Goal: Transaction & Acquisition: Purchase product/service

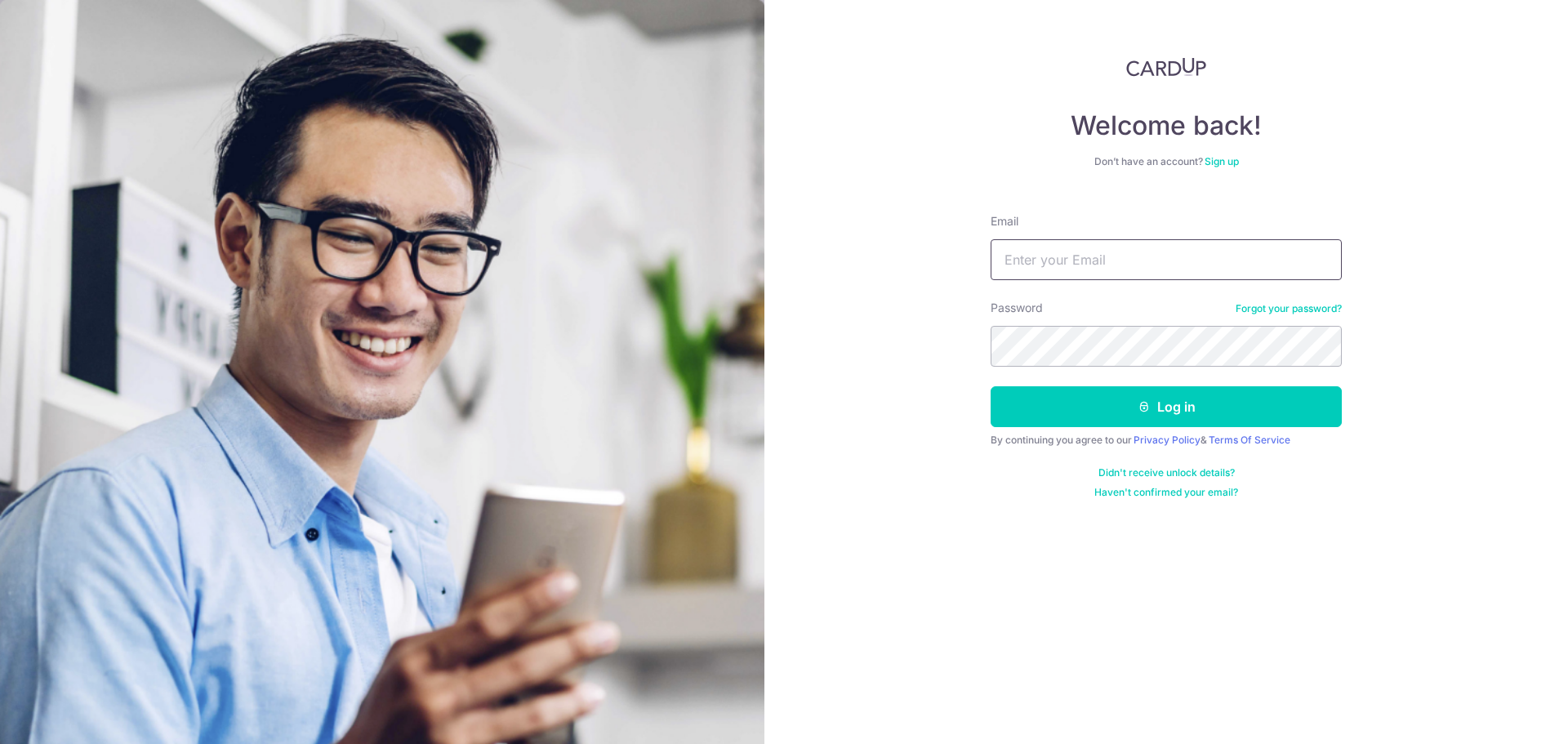
click at [1053, 270] on input "Email" at bounding box center [1166, 259] width 351 height 41
type input "TMCBRENDA@GMAIL.COM"
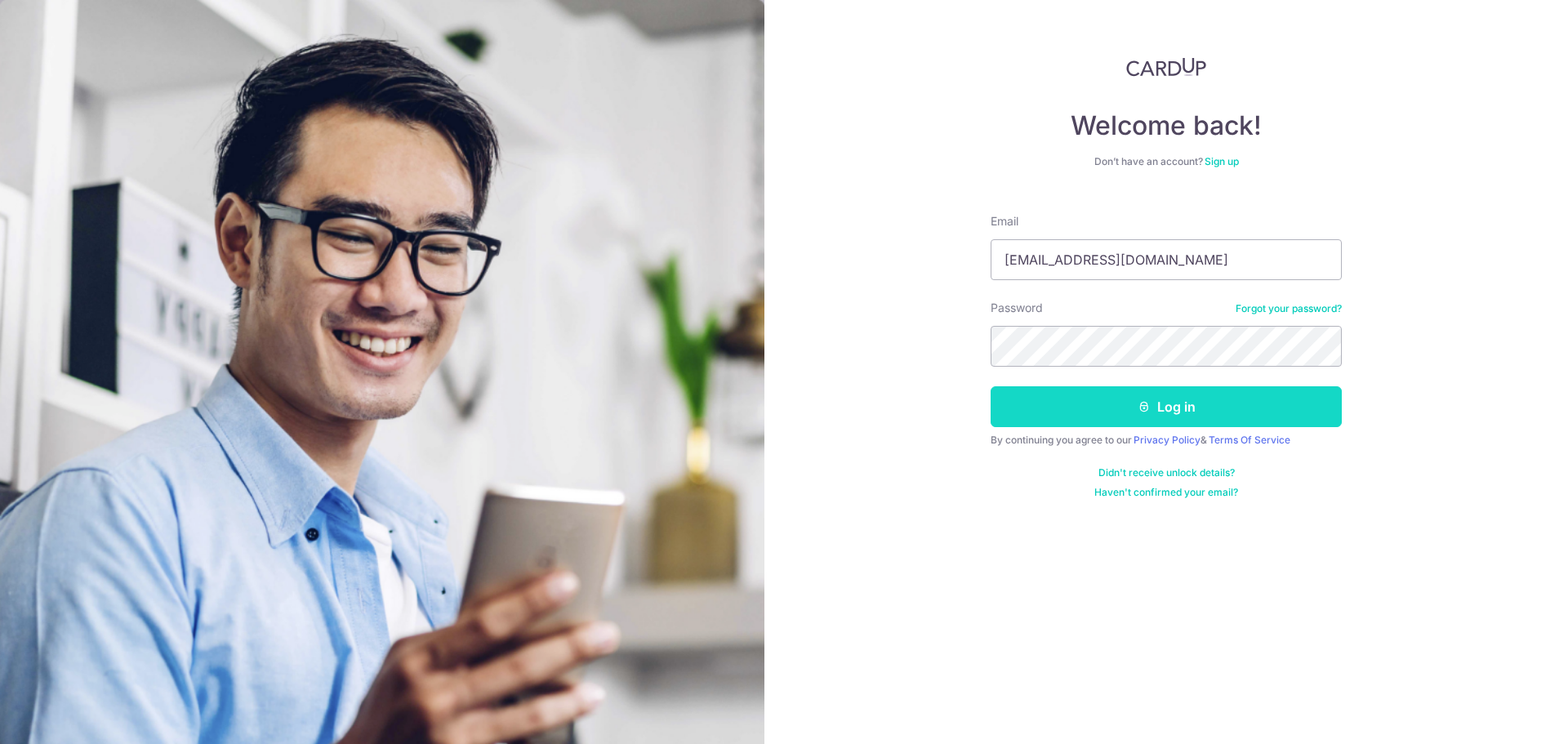
click at [1178, 410] on button "Log in" at bounding box center [1166, 406] width 351 height 41
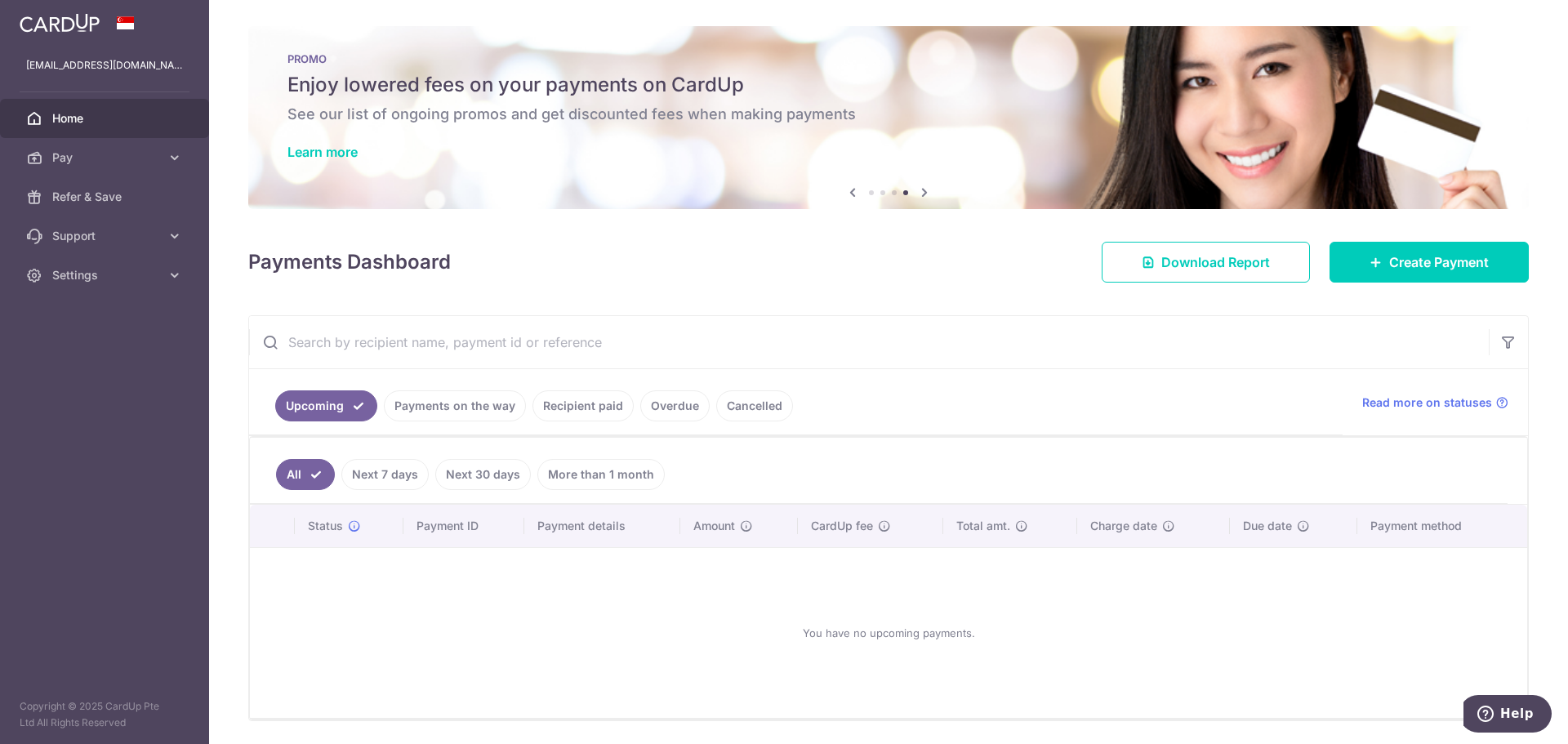
click at [402, 335] on input "text" at bounding box center [868, 342] width 1240 height 52
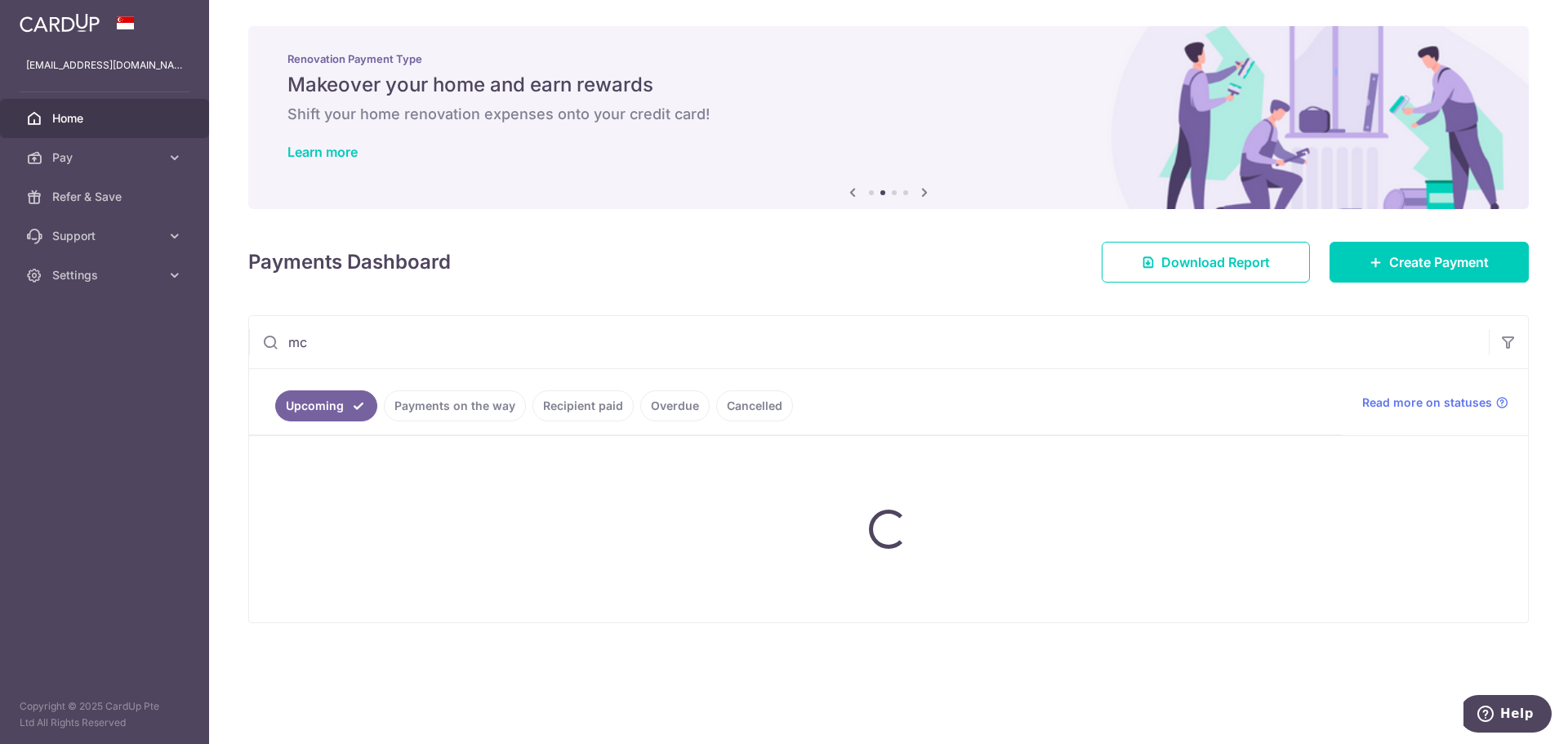
type input "m"
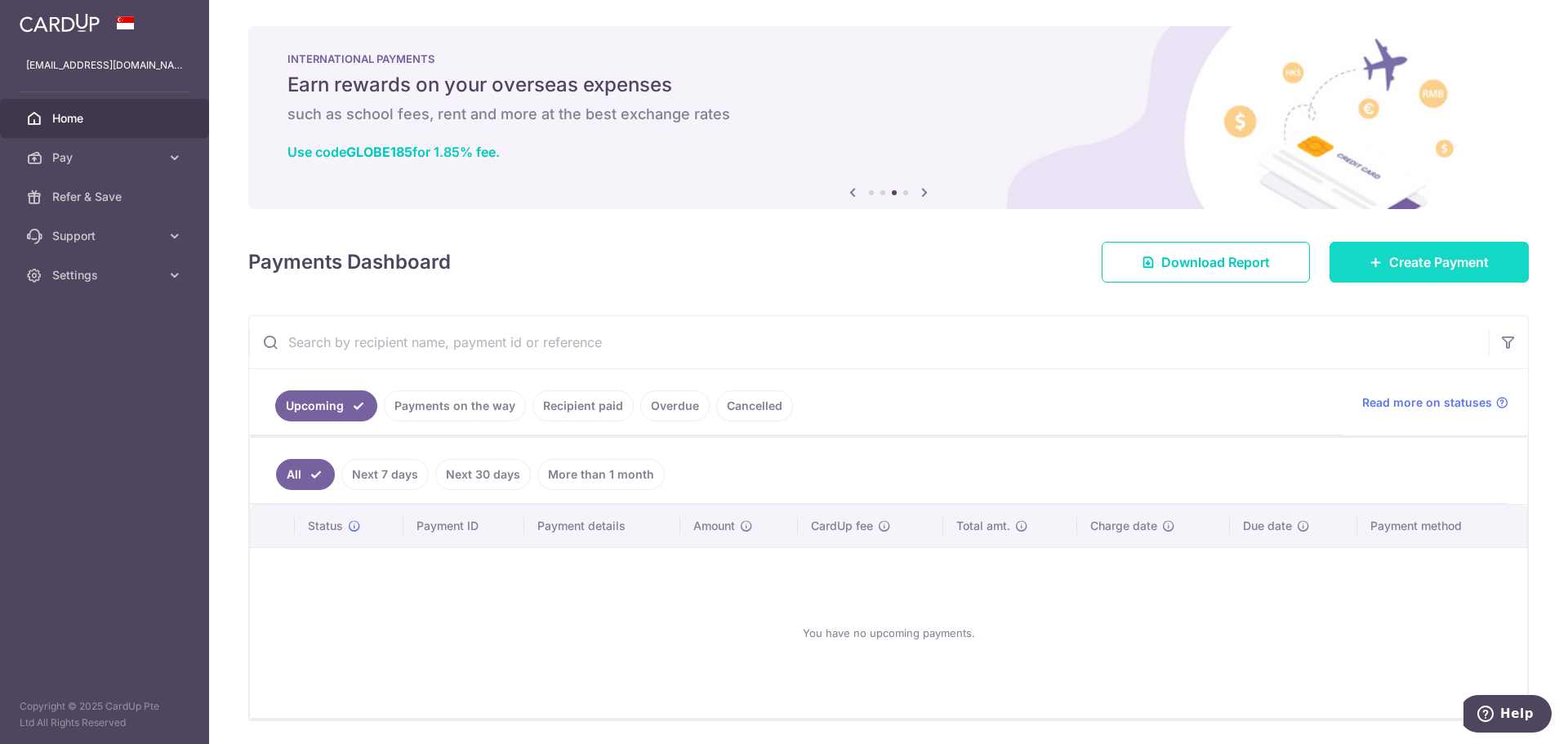
click at [1457, 255] on span "Create Payment" at bounding box center [1438, 262] width 99 height 20
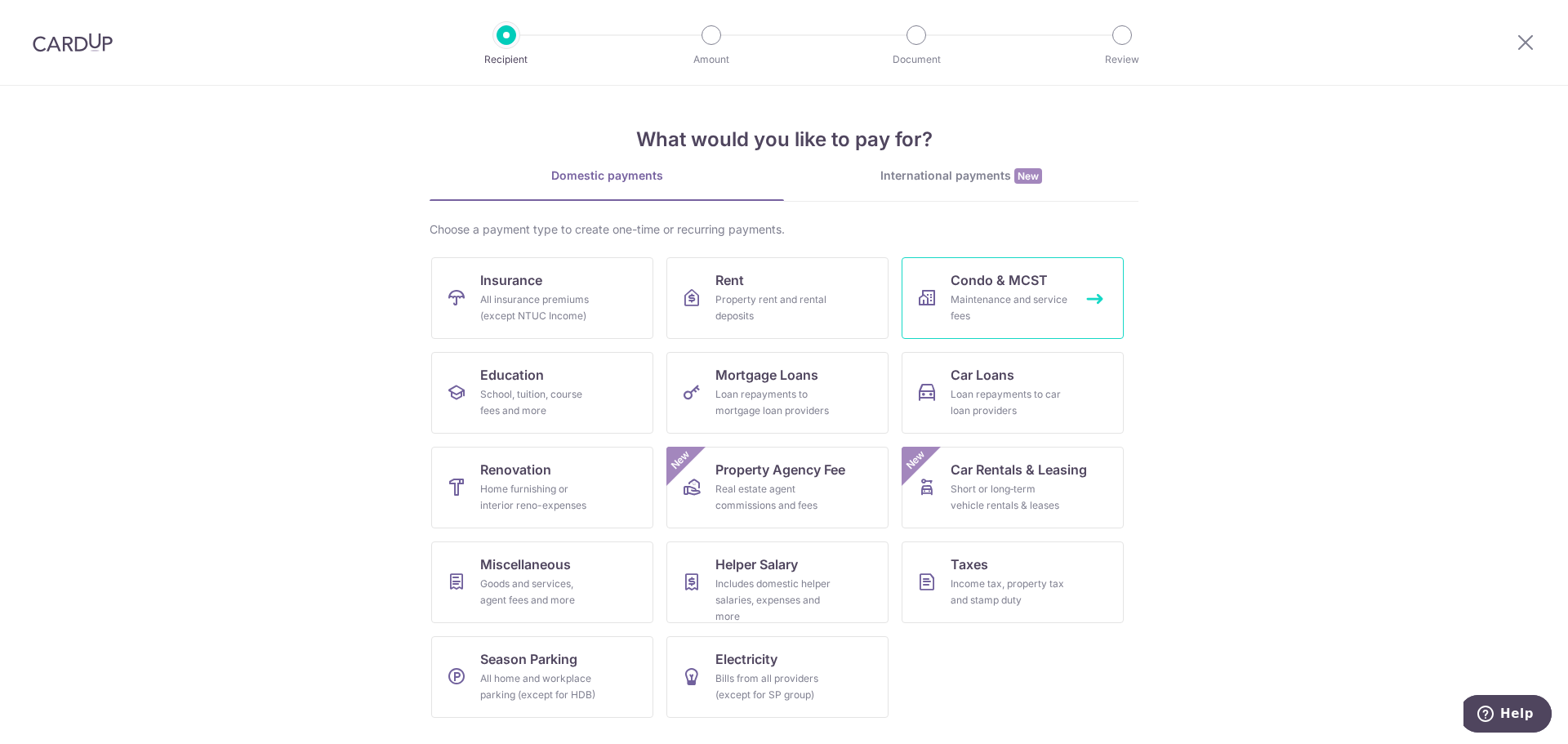
click at [1045, 306] on div "Maintenance and service fees" at bounding box center [1009, 308] width 117 height 33
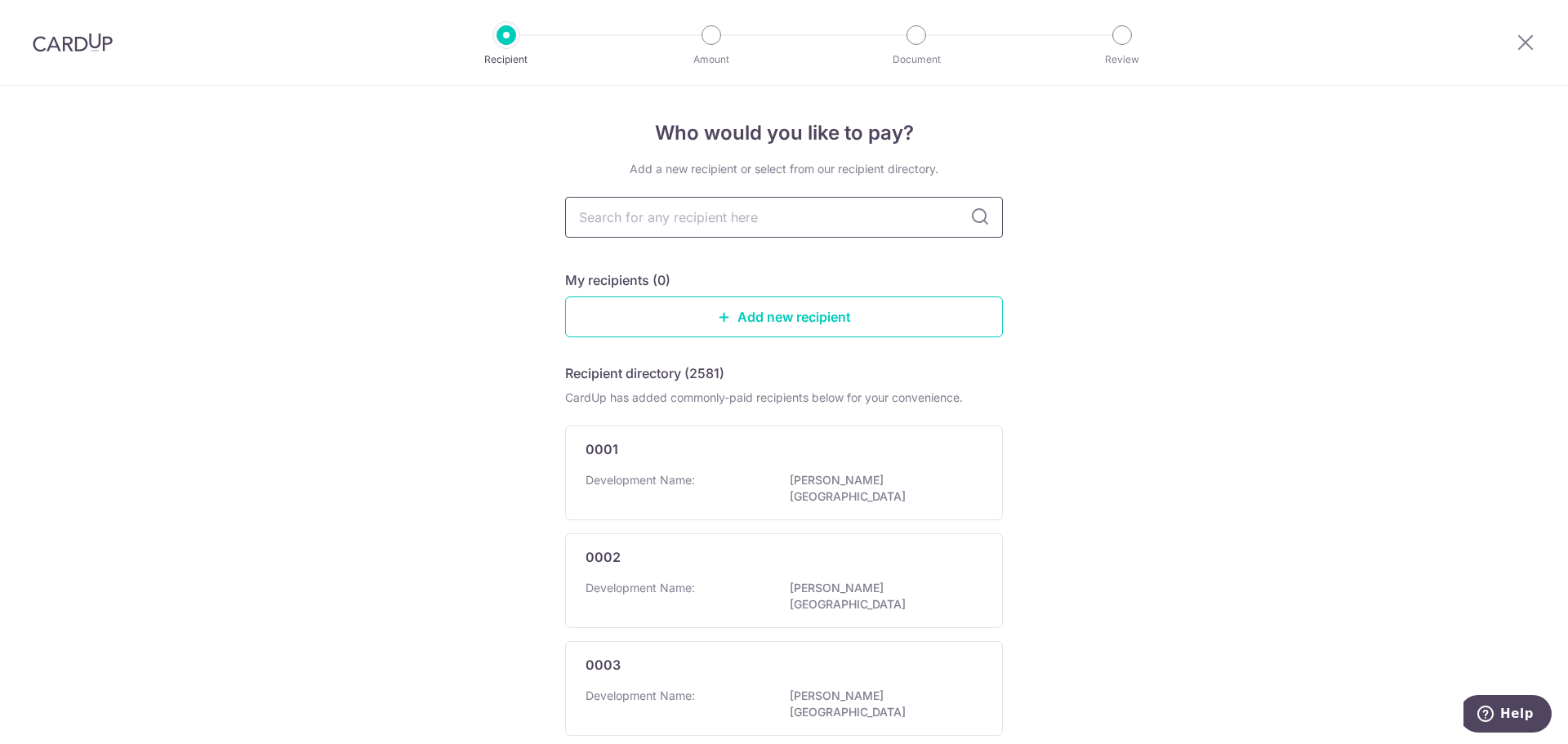
click at [705, 210] on input "text" at bounding box center [784, 217] width 438 height 41
type input "3361"
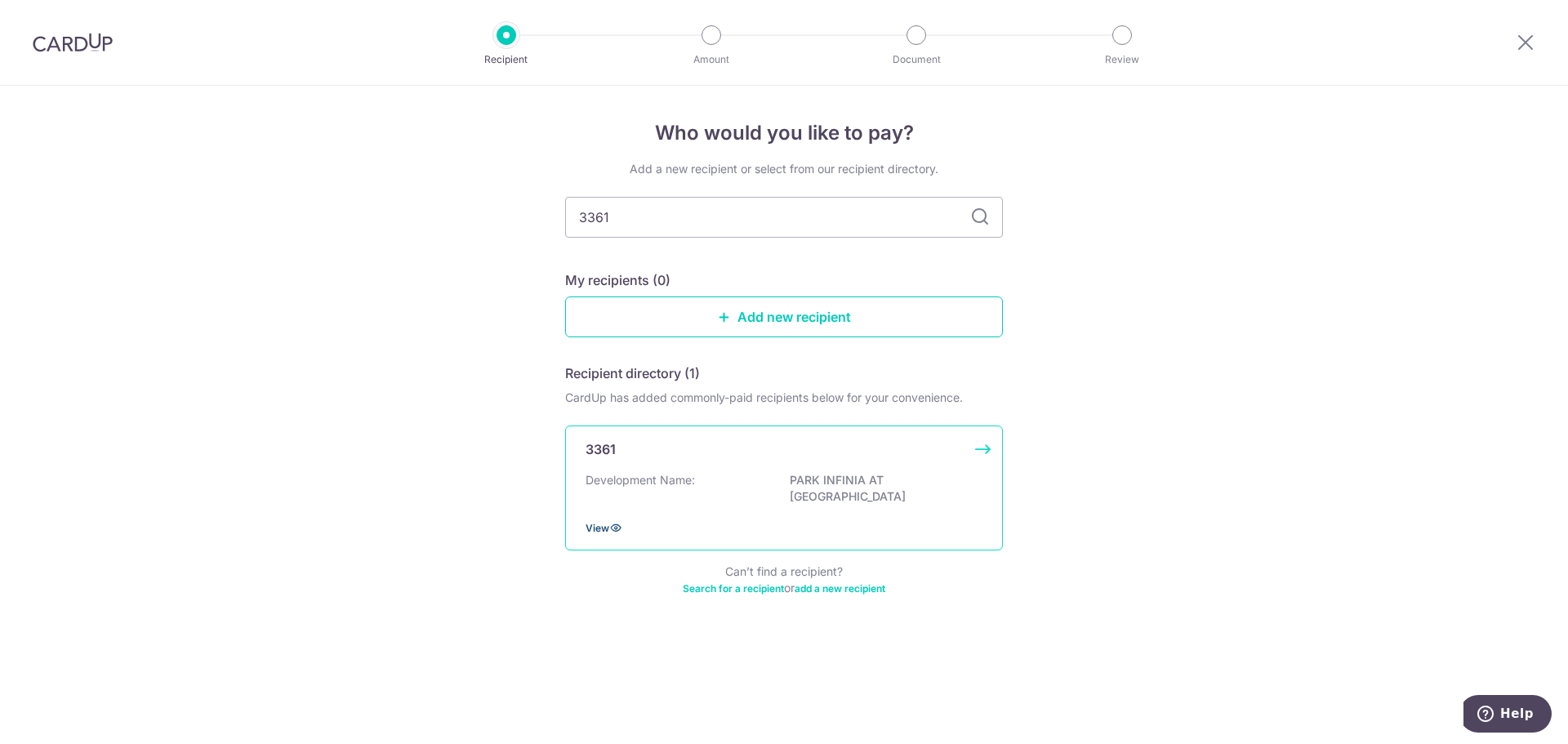
click at [600, 523] on span "View" at bounding box center [597, 528] width 23 height 12
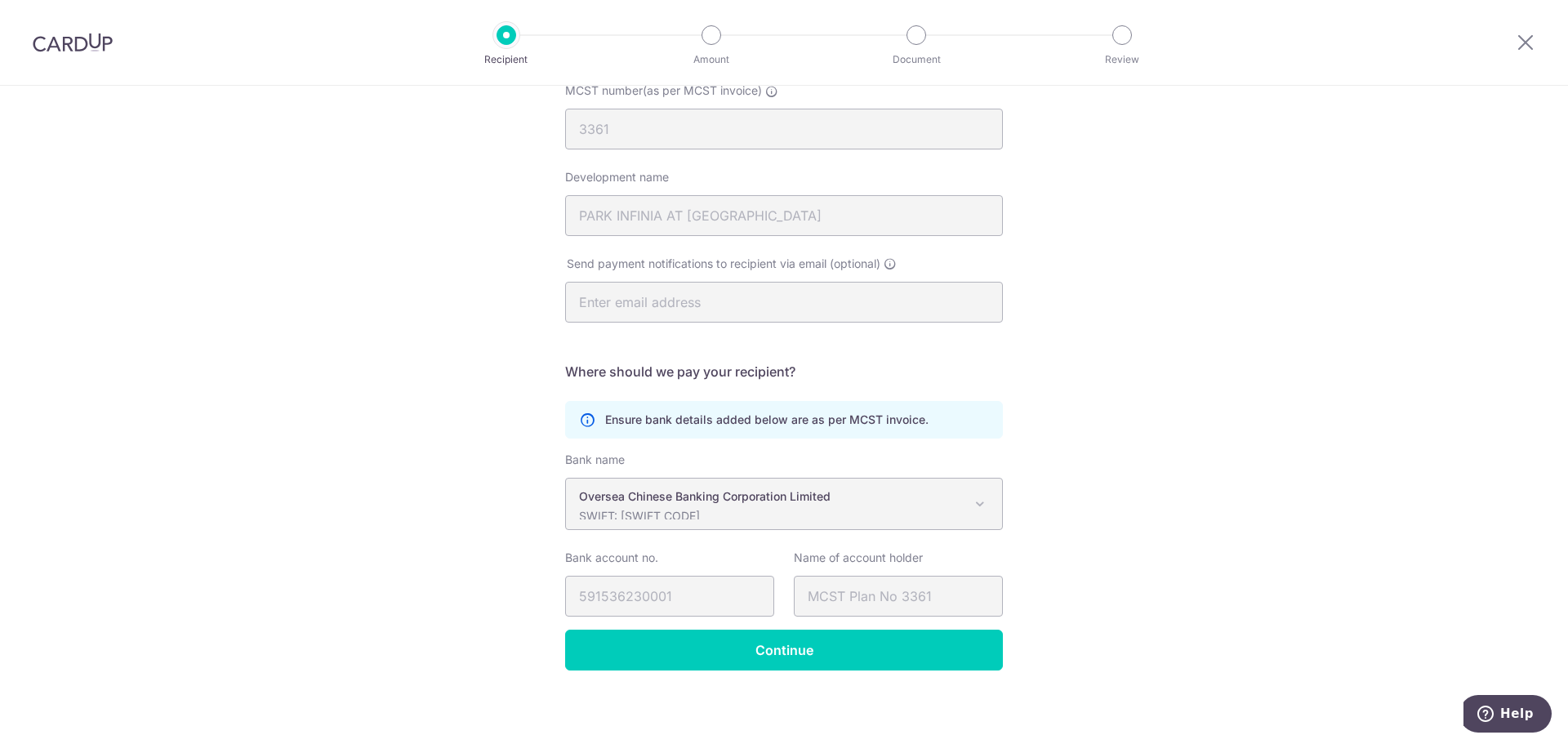
scroll to position [183, 0]
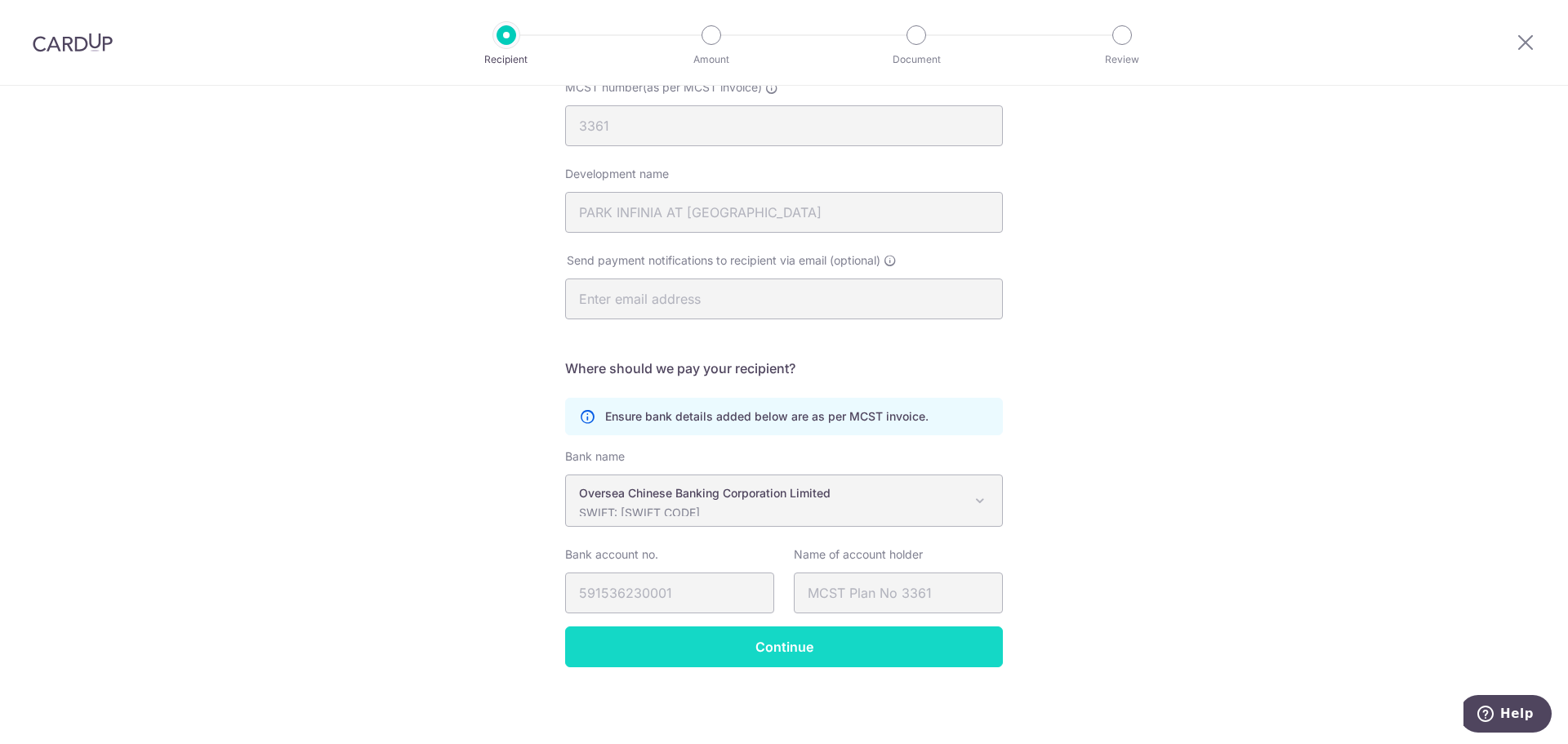
click at [820, 642] on input "Continue" at bounding box center [784, 646] width 438 height 41
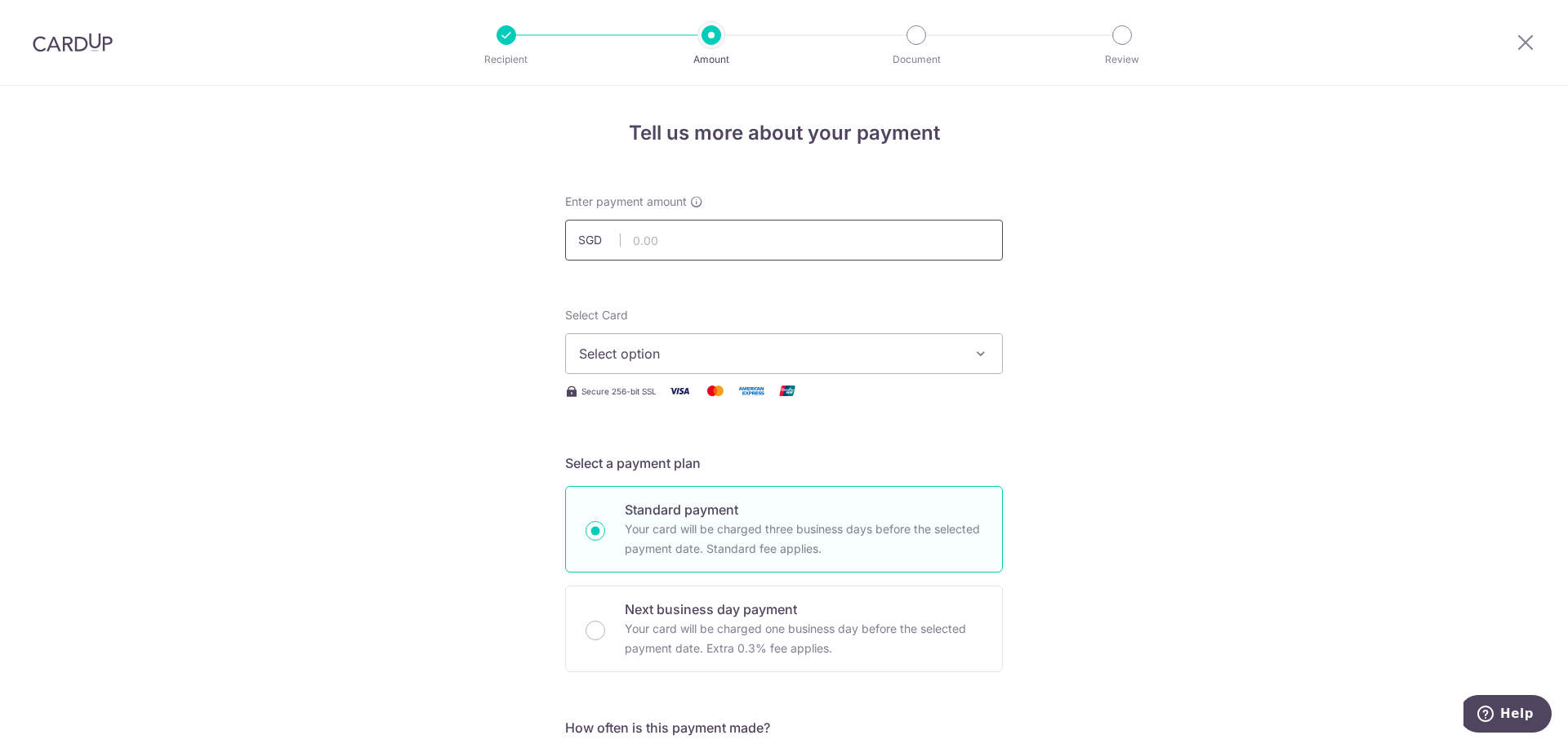
click at [665, 238] on input "text" at bounding box center [784, 239] width 438 height 41
type input "1,471.50"
click at [632, 365] on button "Select option" at bounding box center [784, 353] width 438 height 41
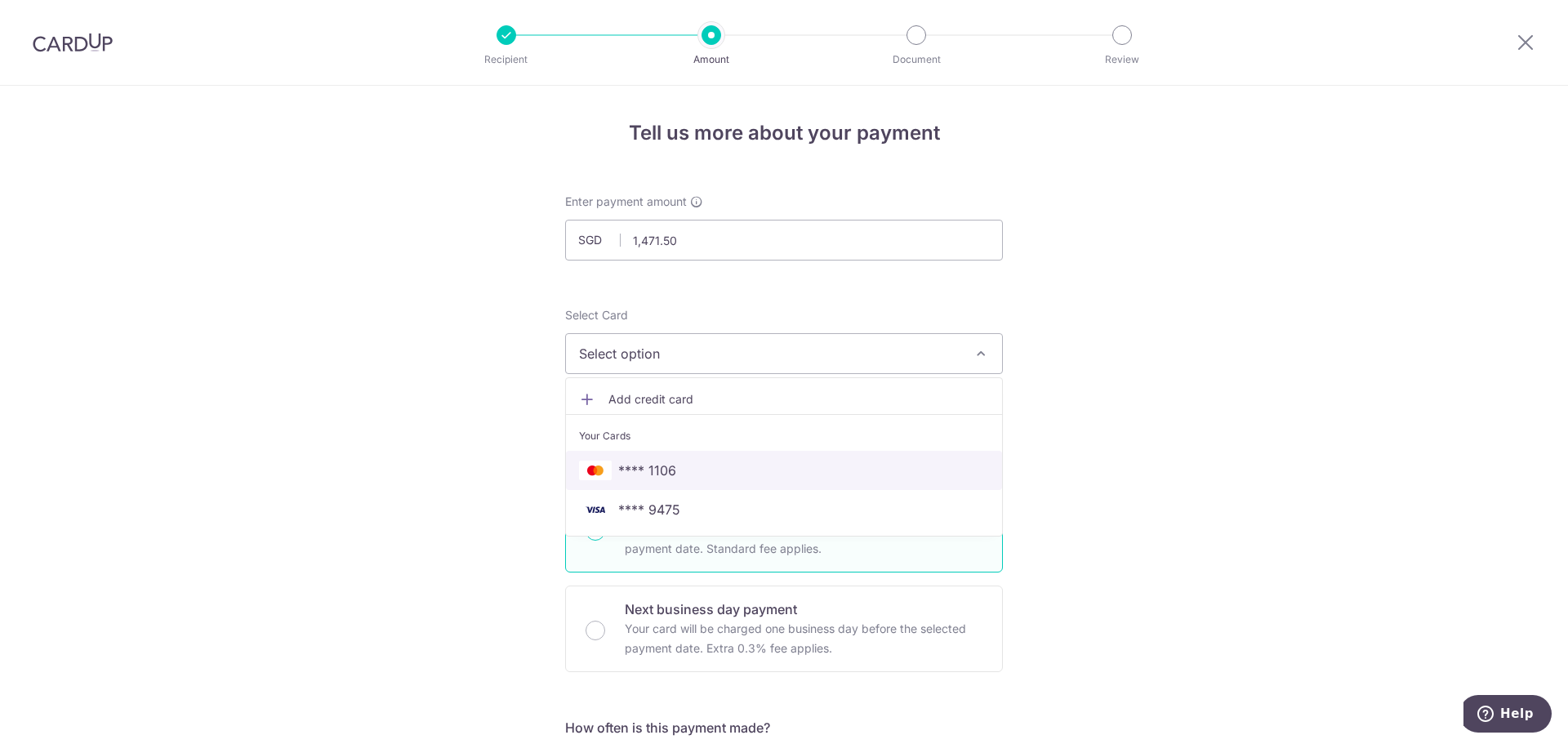
scroll to position [82, 0]
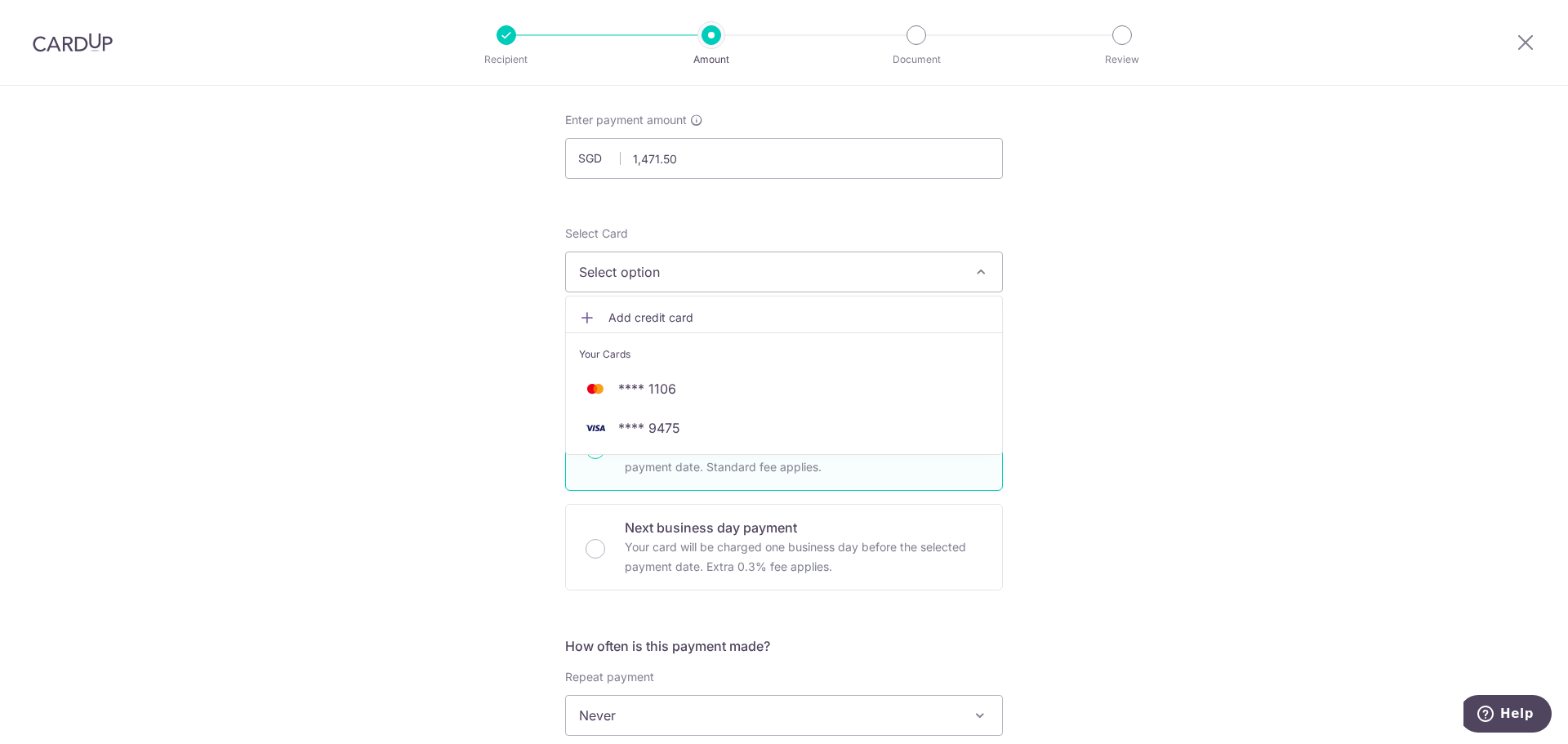
click at [647, 315] on span "Add credit card" at bounding box center [798, 317] width 380 height 16
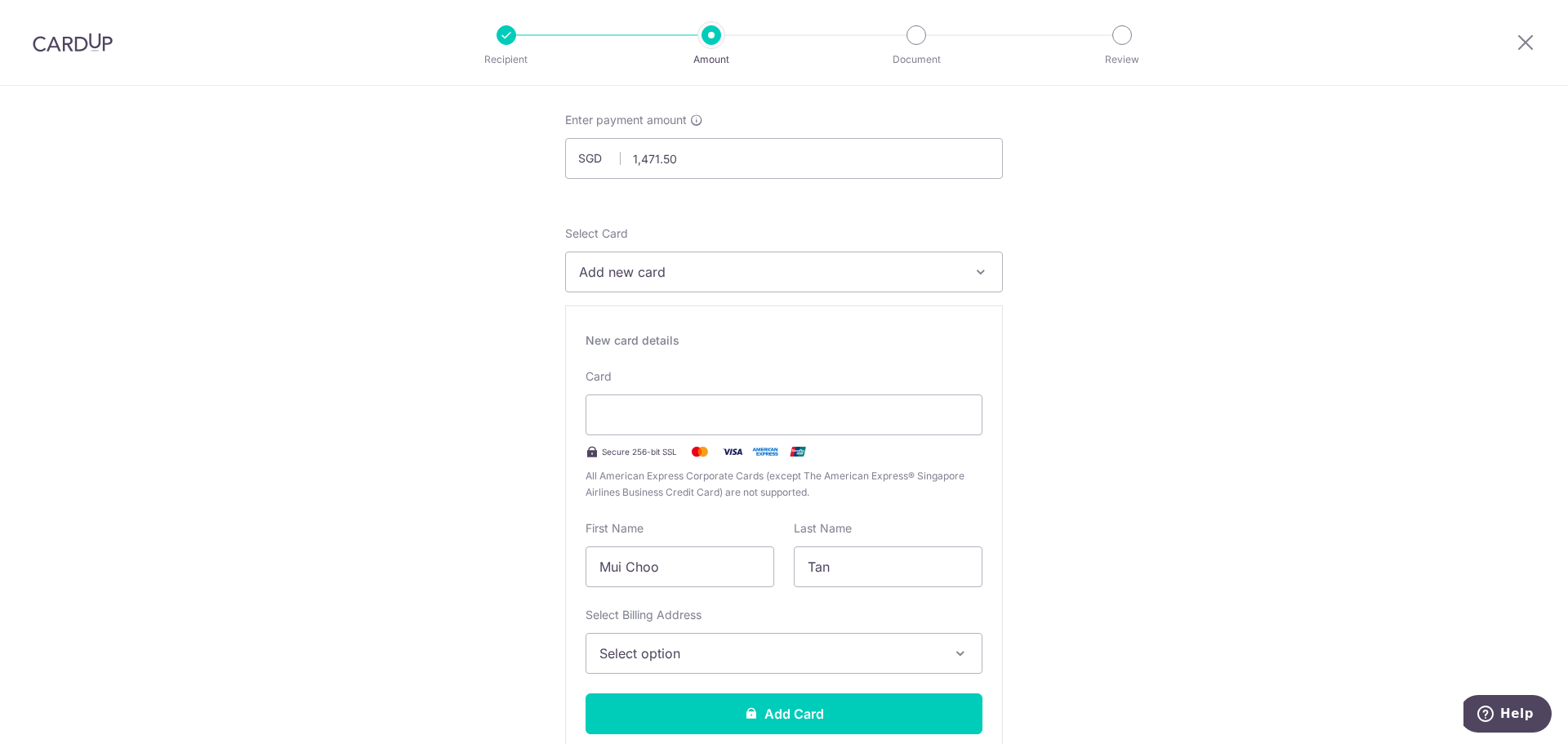
click at [622, 268] on span "Add new card" at bounding box center [769, 271] width 380 height 20
click at [647, 315] on span "Add credit card" at bounding box center [798, 317] width 380 height 16
drag, startPoint x: 682, startPoint y: 575, endPoint x: 454, endPoint y: 534, distance: 231.7
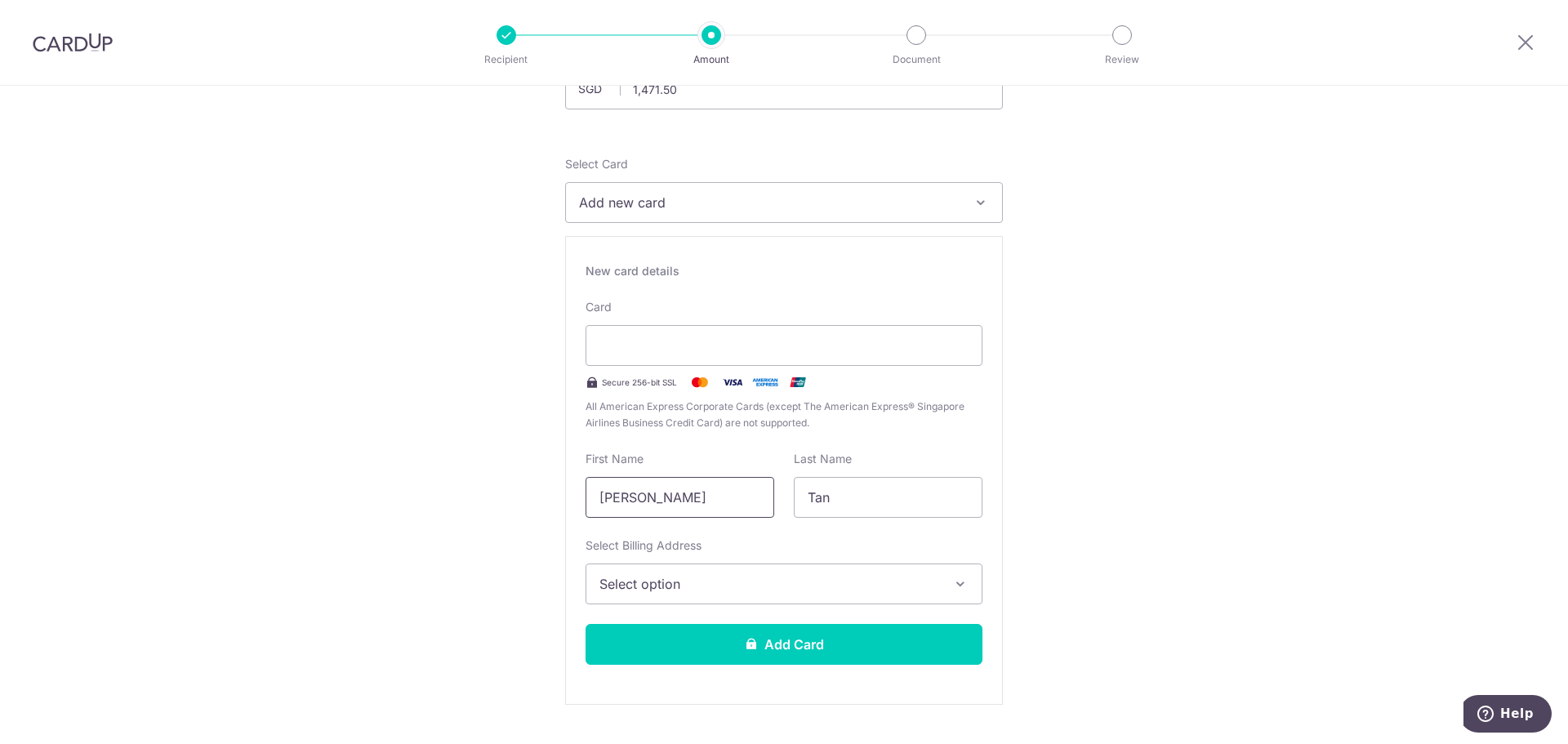
scroll to position [245, 0]
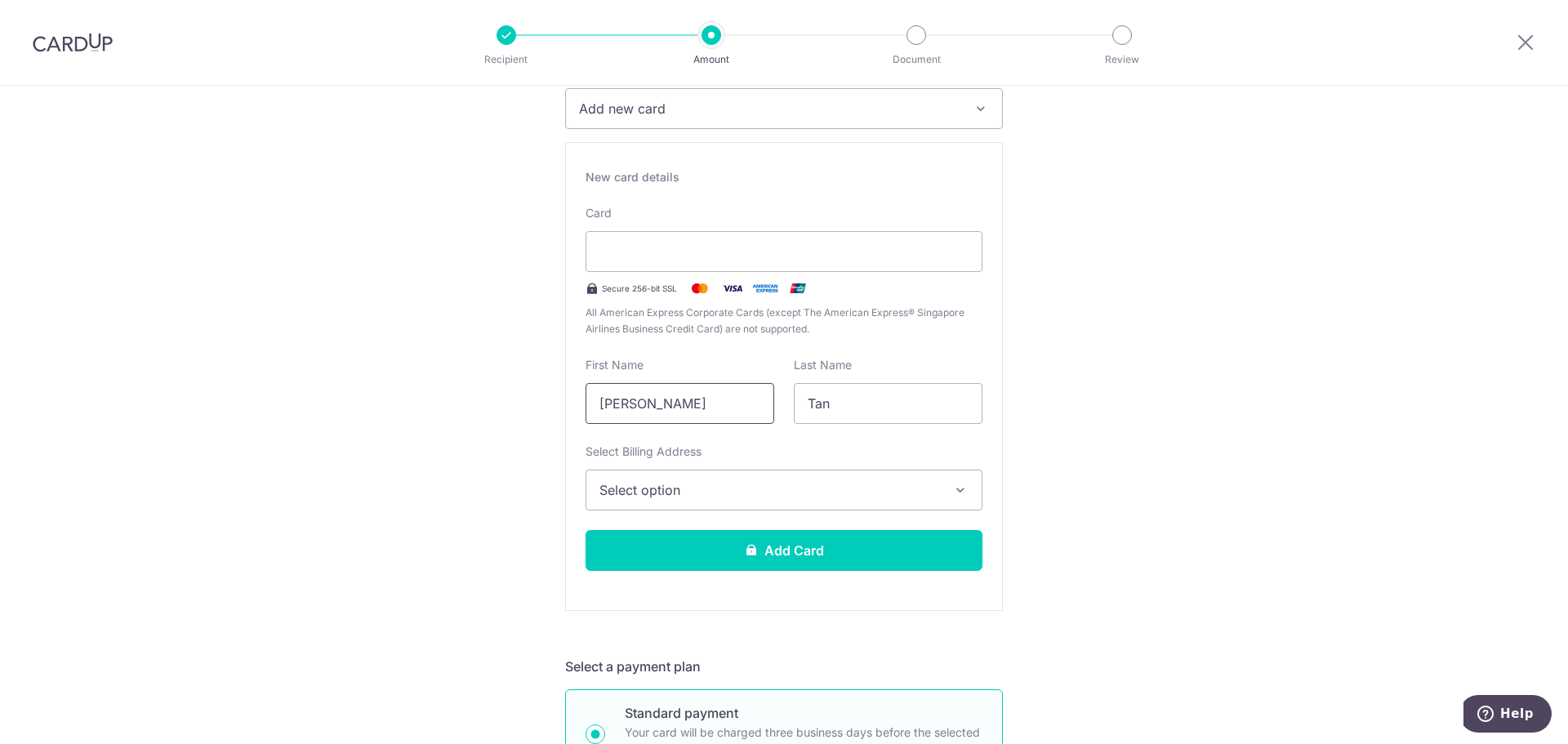
type input "Brenda"
click at [898, 491] on span "Select option" at bounding box center [769, 490] width 340 height 20
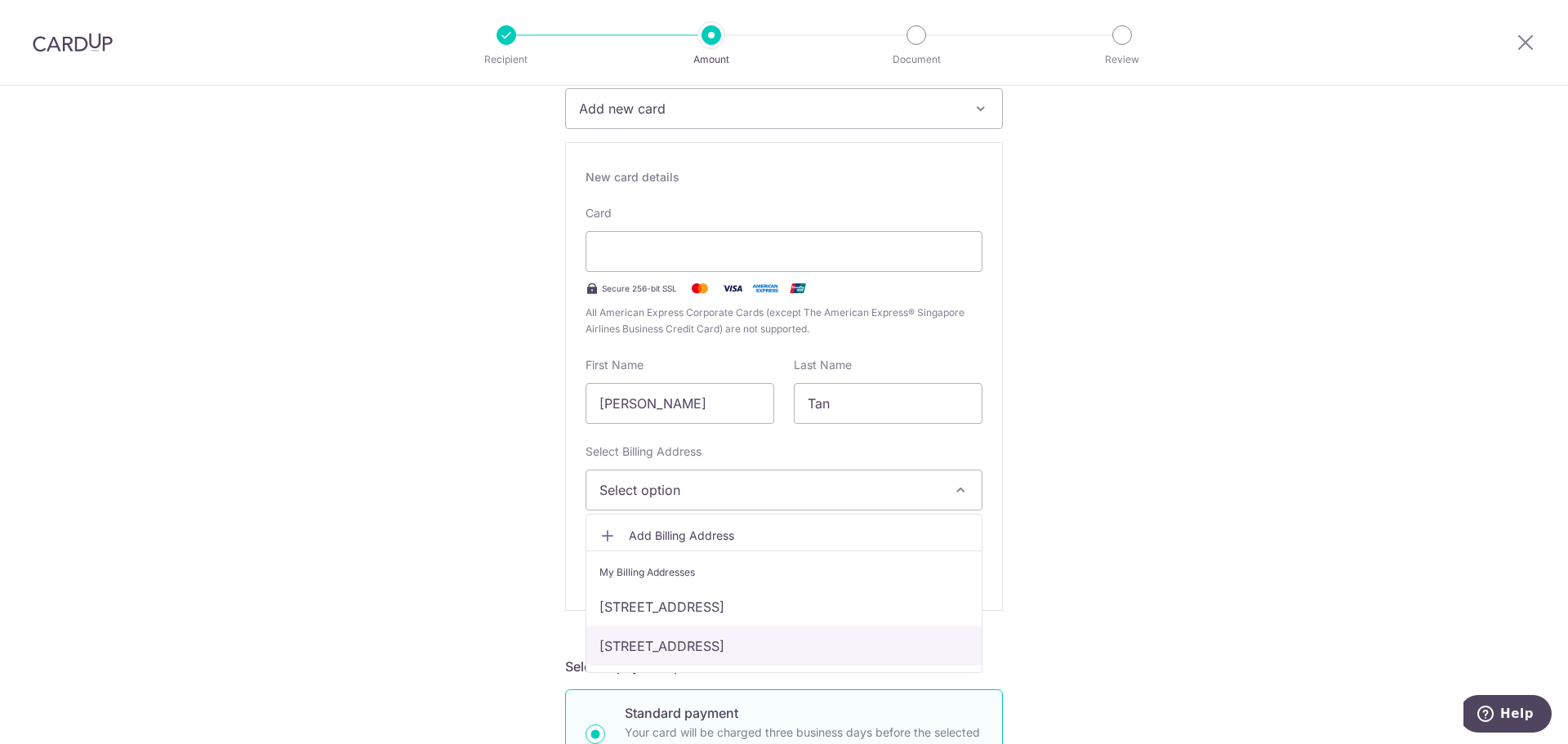
click at [878, 642] on link "187 BISHAN ST 13, #07-467, Singapore, Singapore-570187" at bounding box center [784, 645] width 396 height 39
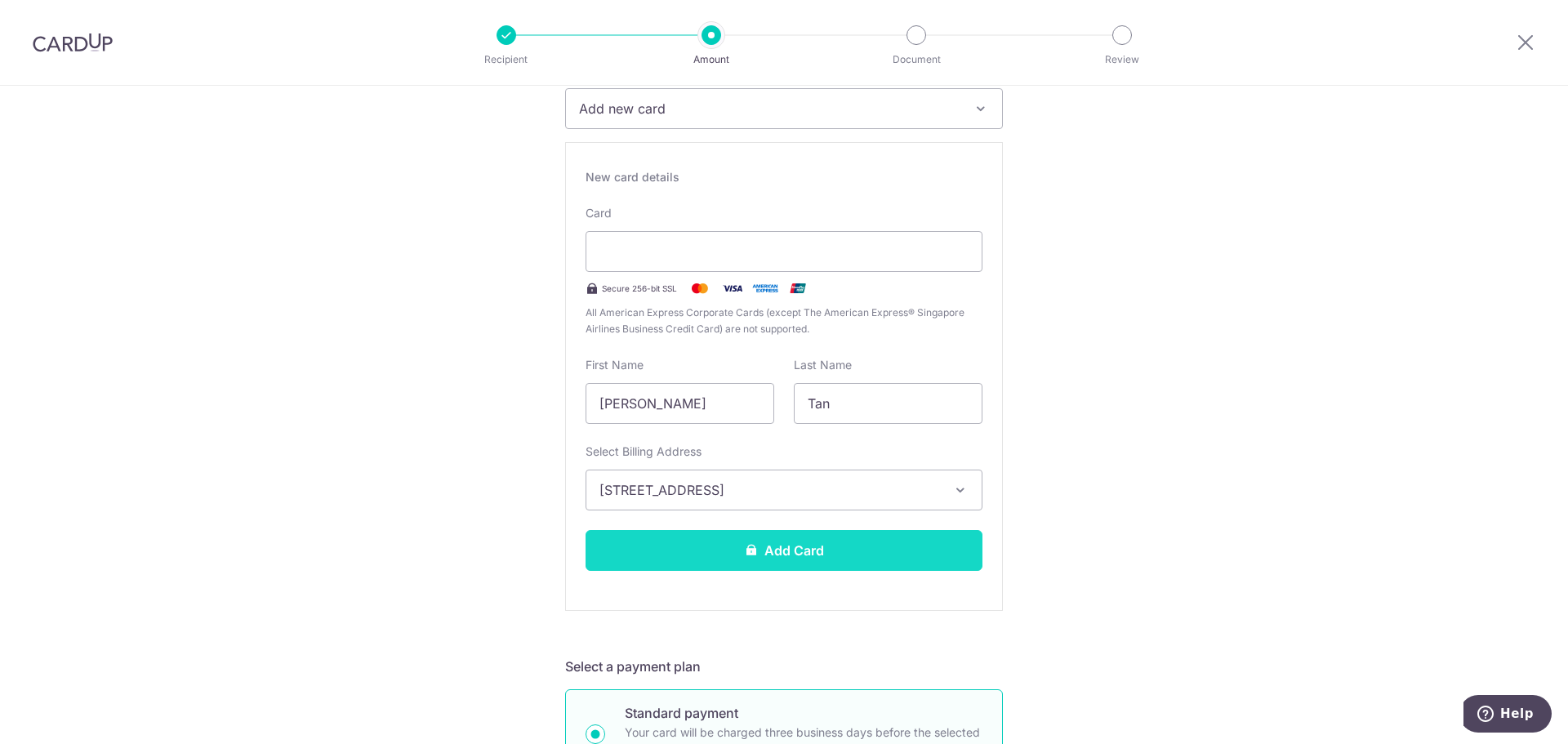
click at [834, 556] on button "Add Card" at bounding box center [784, 550] width 397 height 41
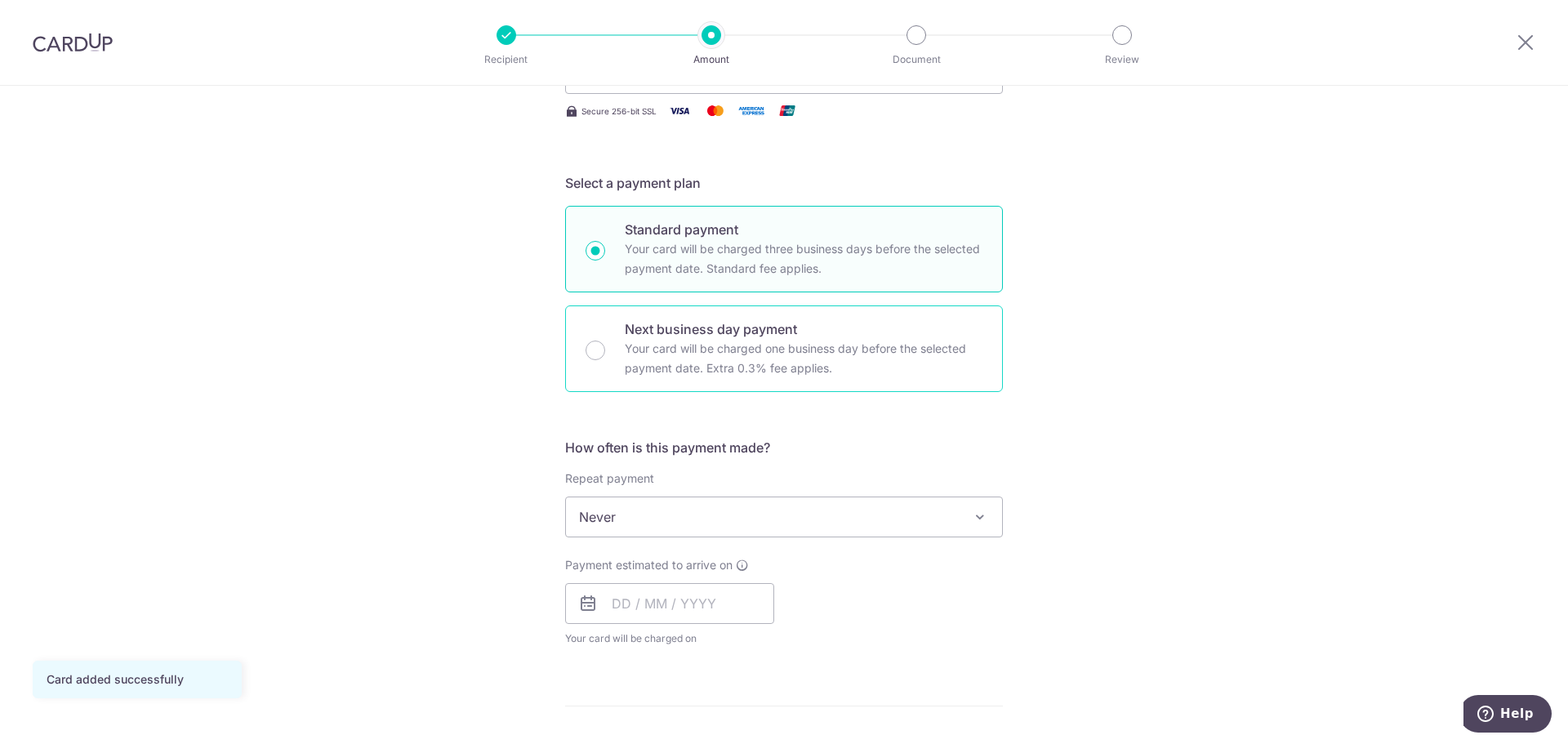
scroll to position [327, 0]
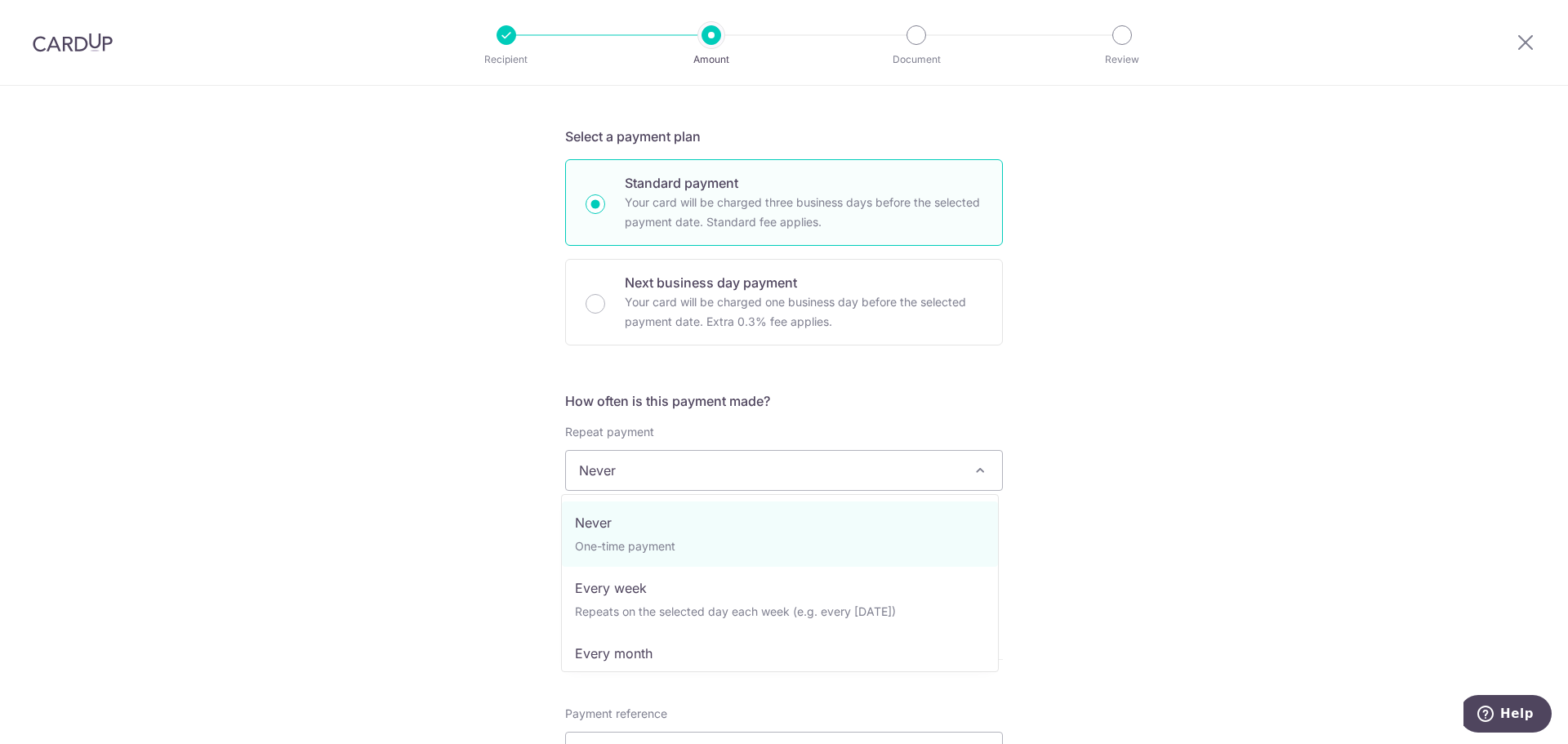
click at [976, 462] on span at bounding box center [980, 470] width 20 height 20
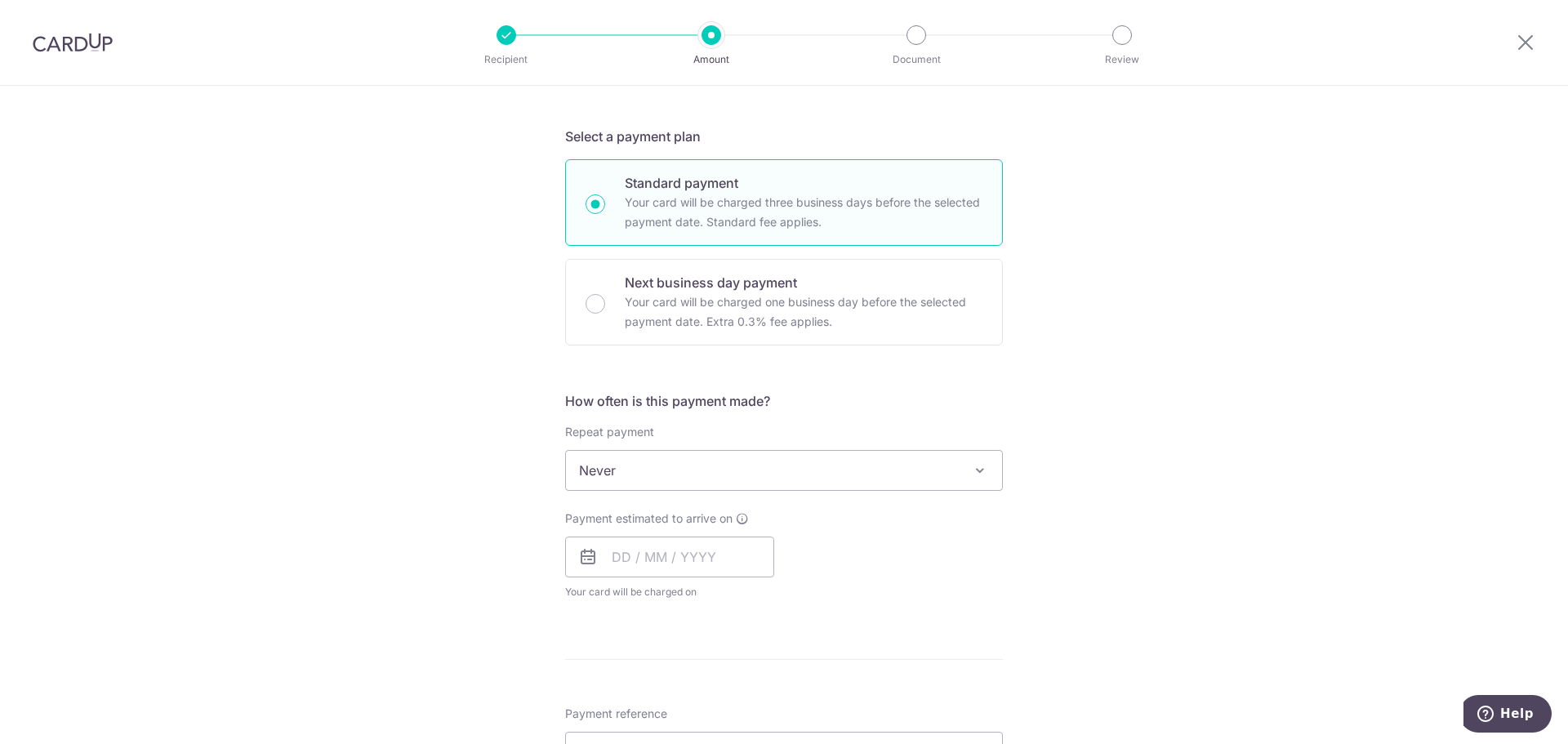
click at [976, 462] on span at bounding box center [980, 470] width 20 height 20
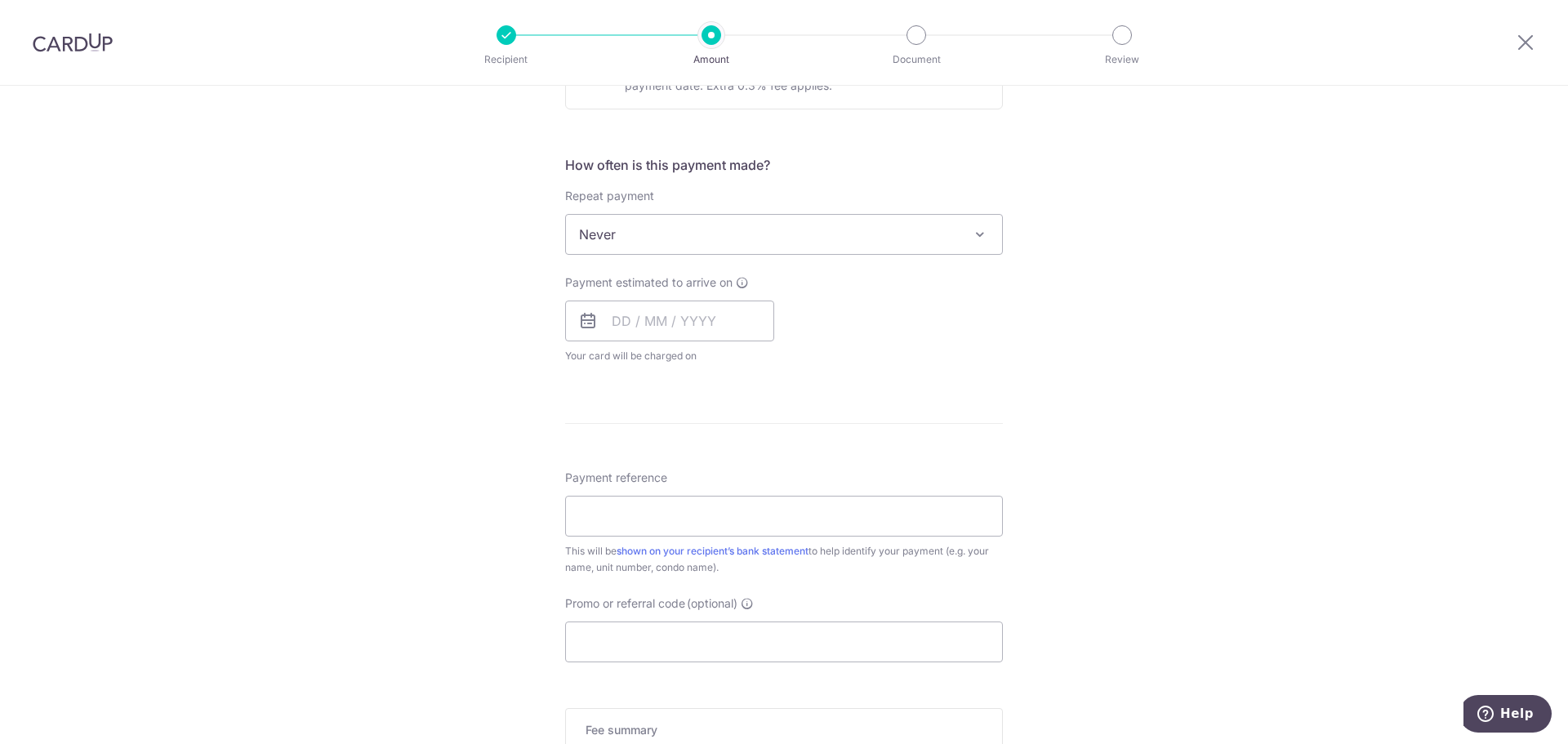
scroll to position [572, 0]
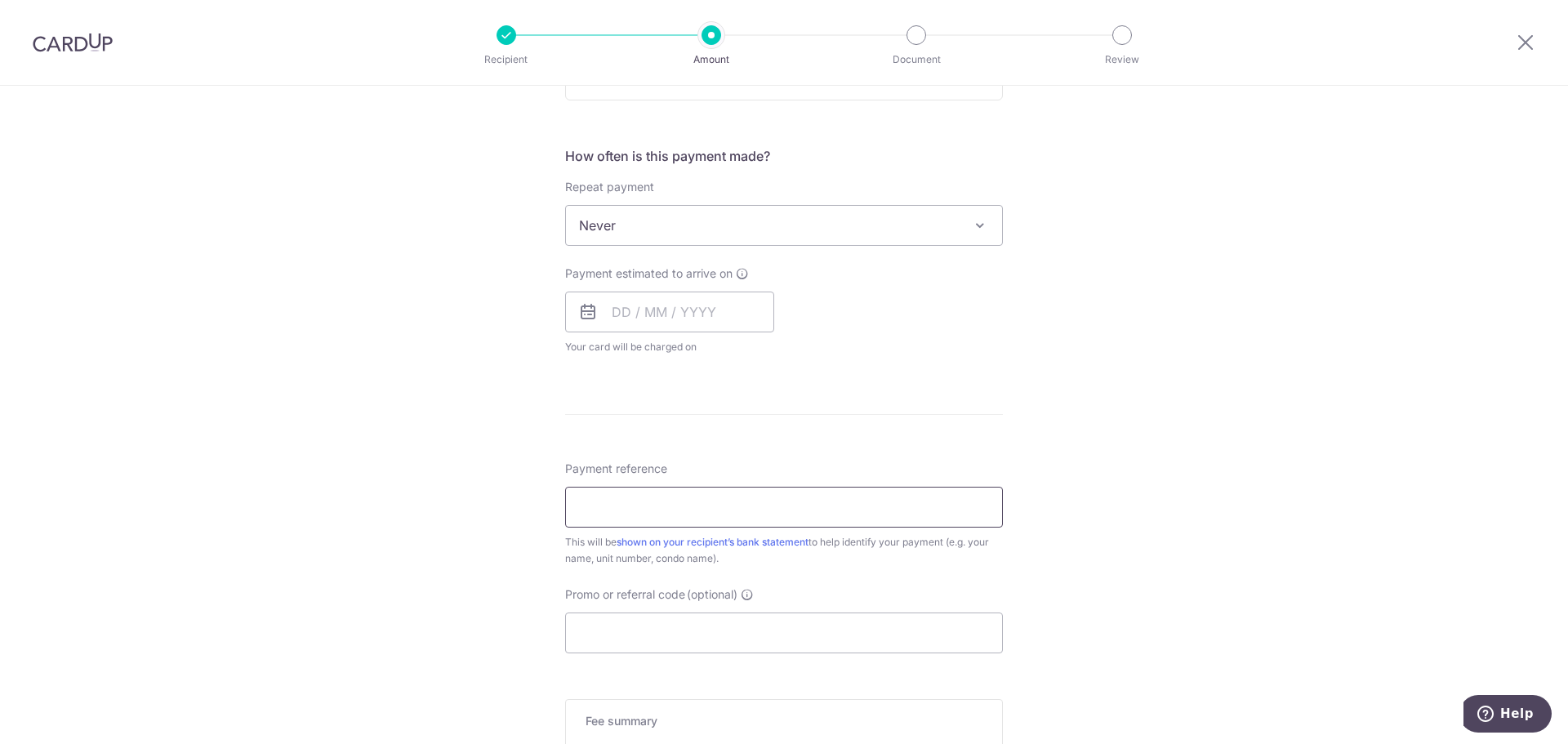
click at [680, 512] on input "Payment reference" at bounding box center [784, 506] width 438 height 41
click at [589, 506] on input "2A 16-04" at bounding box center [784, 506] width 438 height 41
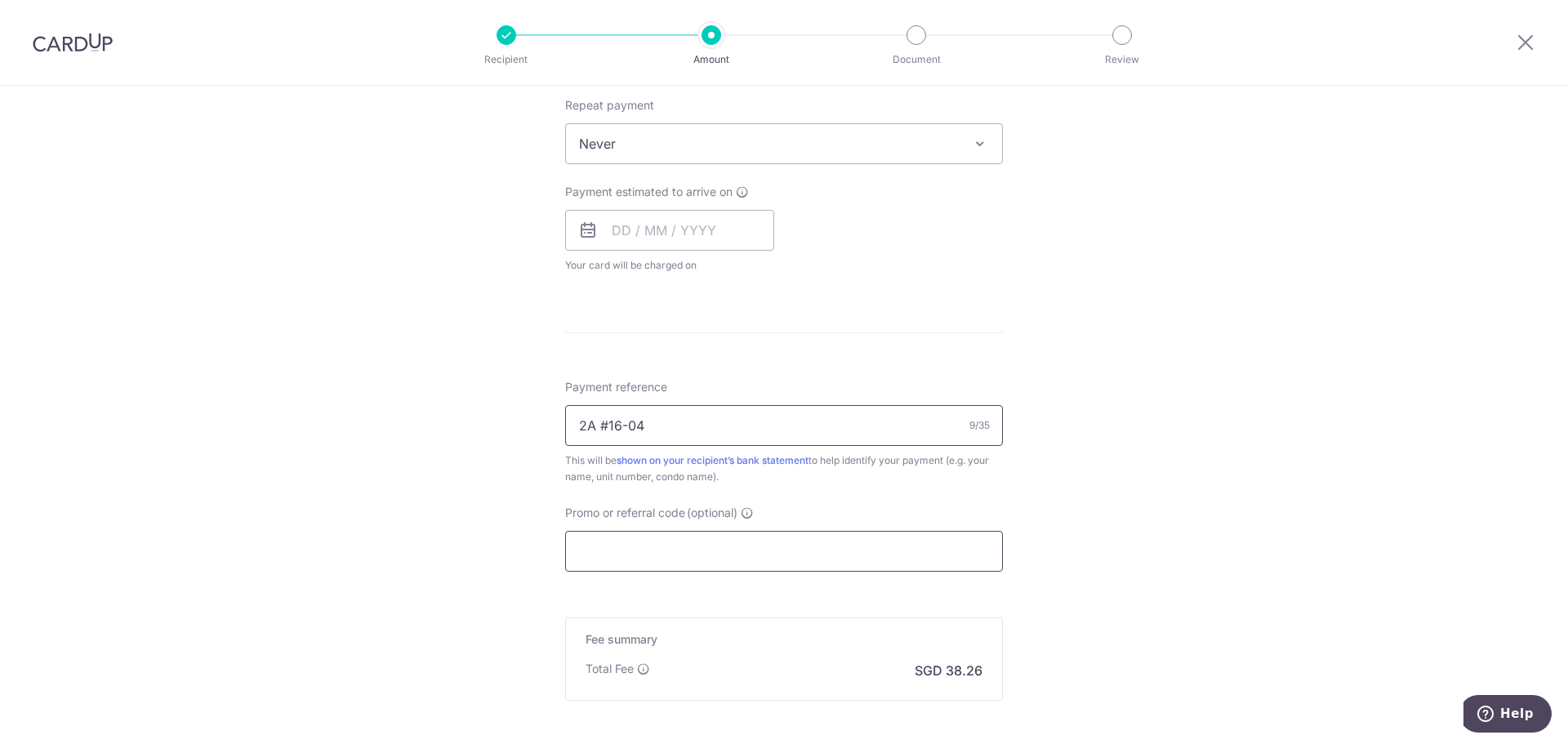
type input "2A #16-04"
click at [676, 551] on input "Promo or referral code (optional)" at bounding box center [784, 550] width 438 height 41
paste input "OFF225"
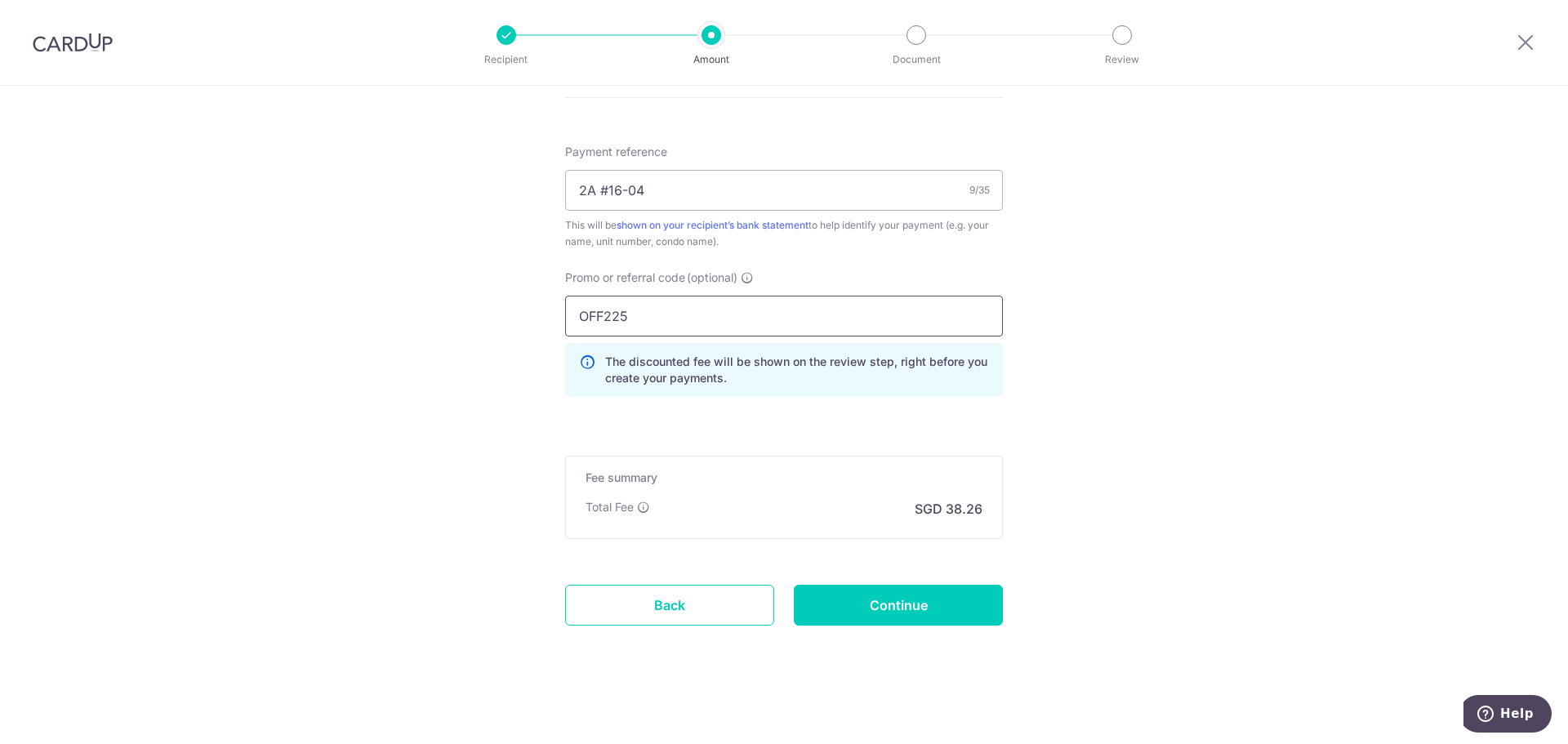
scroll to position [893, 0]
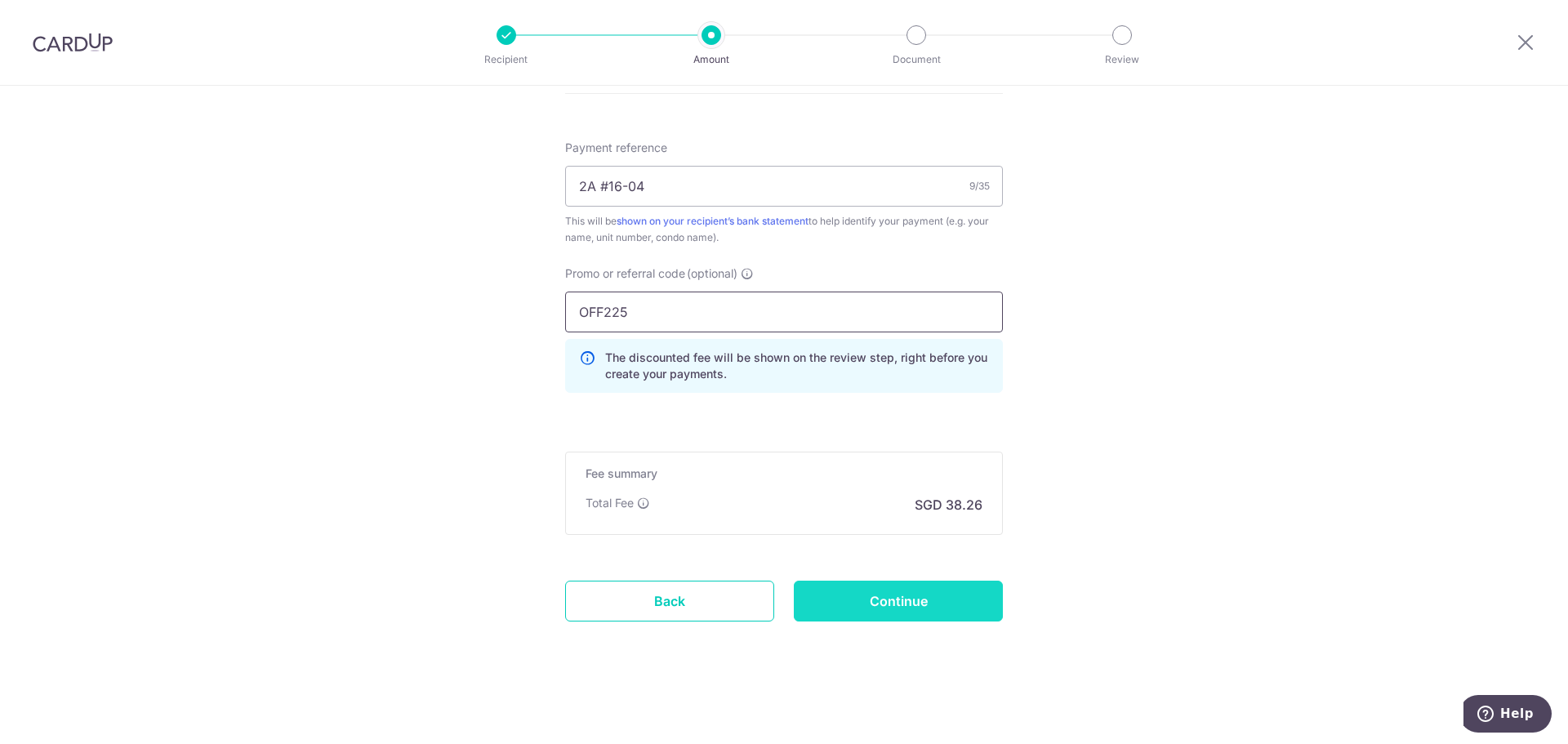
type input "OFF225"
click at [933, 599] on input "Continue" at bounding box center [898, 601] width 209 height 41
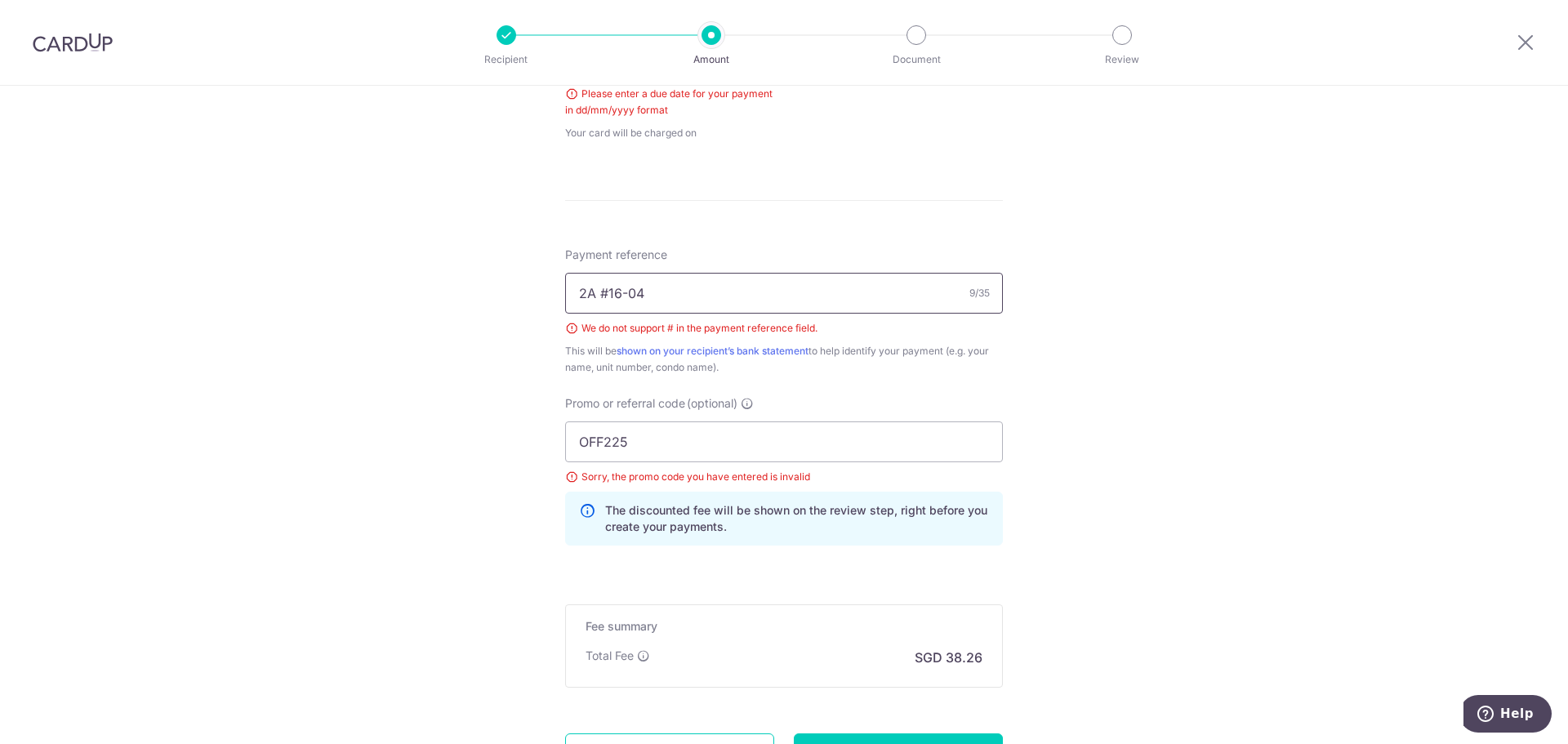
drag, startPoint x: 604, startPoint y: 289, endPoint x: 752, endPoint y: 332, distance: 154.1
click at [610, 289] on input "2A #16-04" at bounding box center [784, 293] width 438 height 41
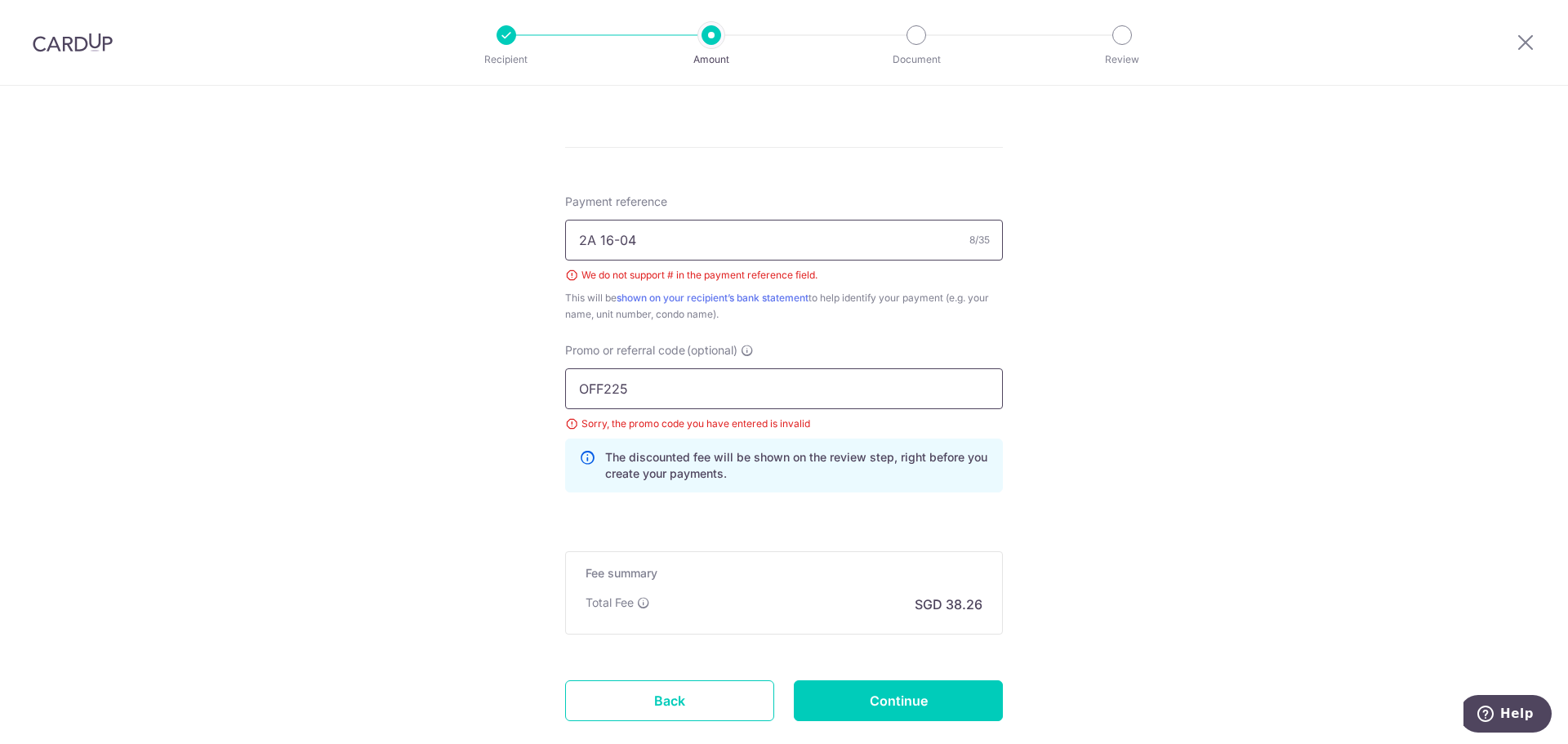
scroll to position [906, 0]
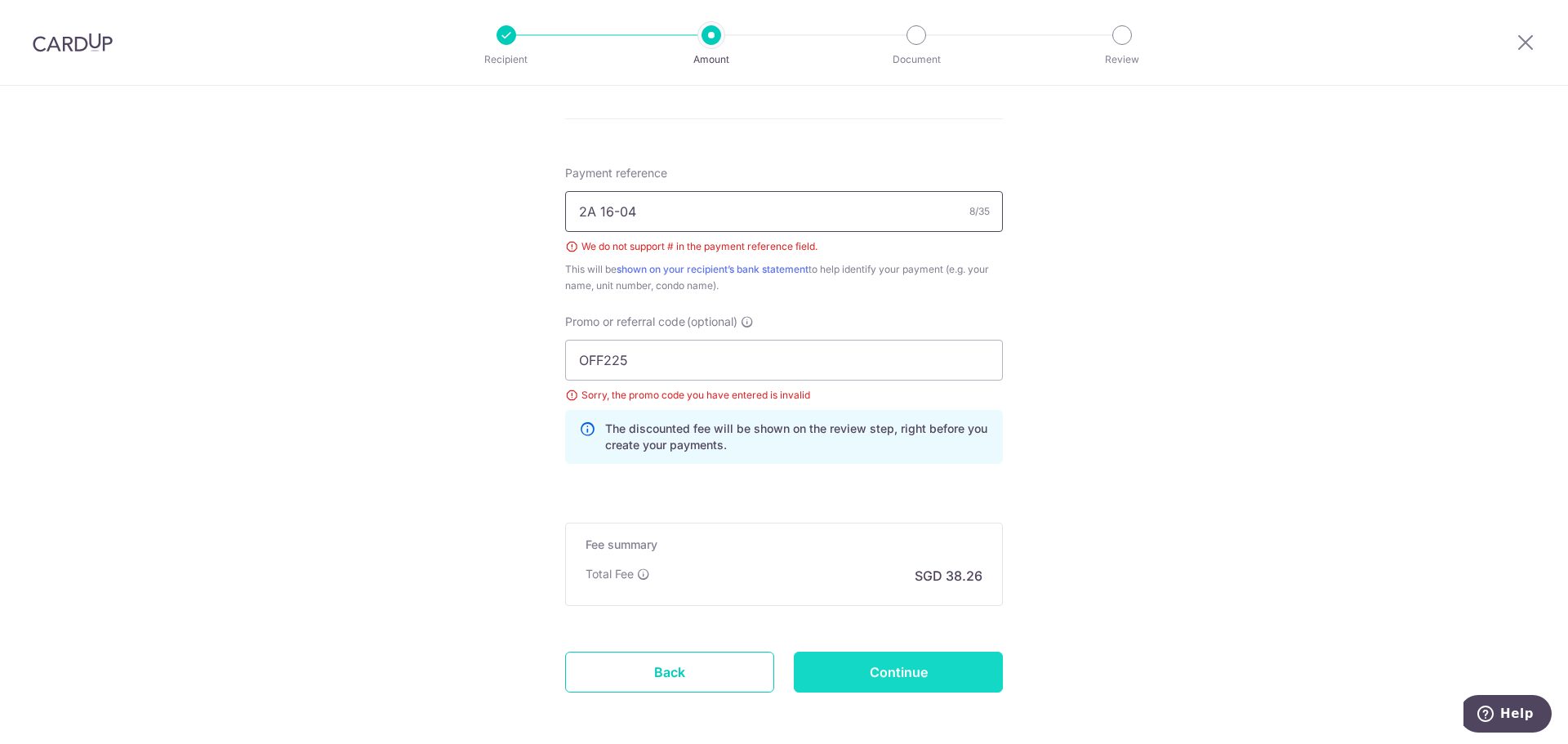
type input "2A 16-04"
click at [903, 680] on input "Continue" at bounding box center [898, 671] width 209 height 41
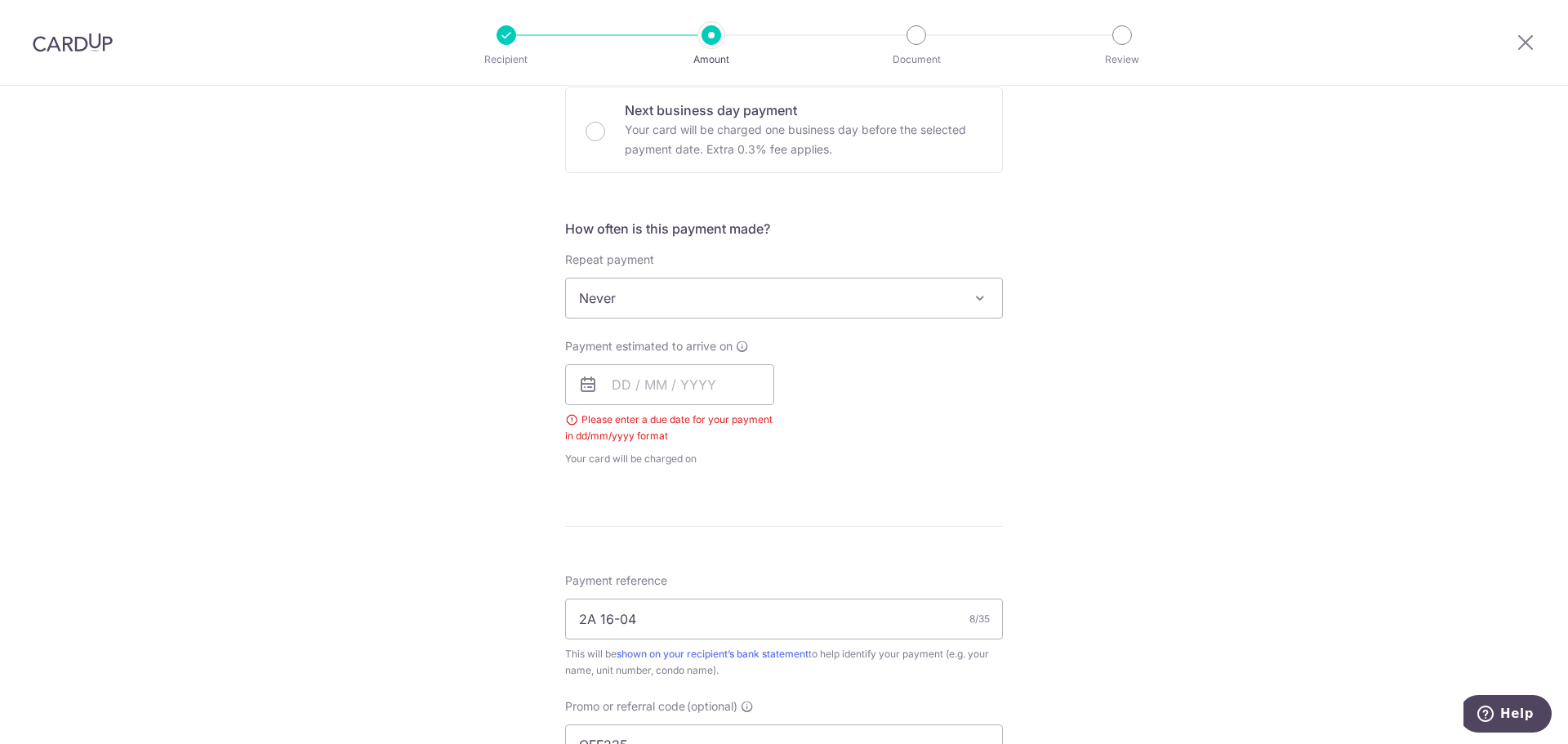
scroll to position [335, 0]
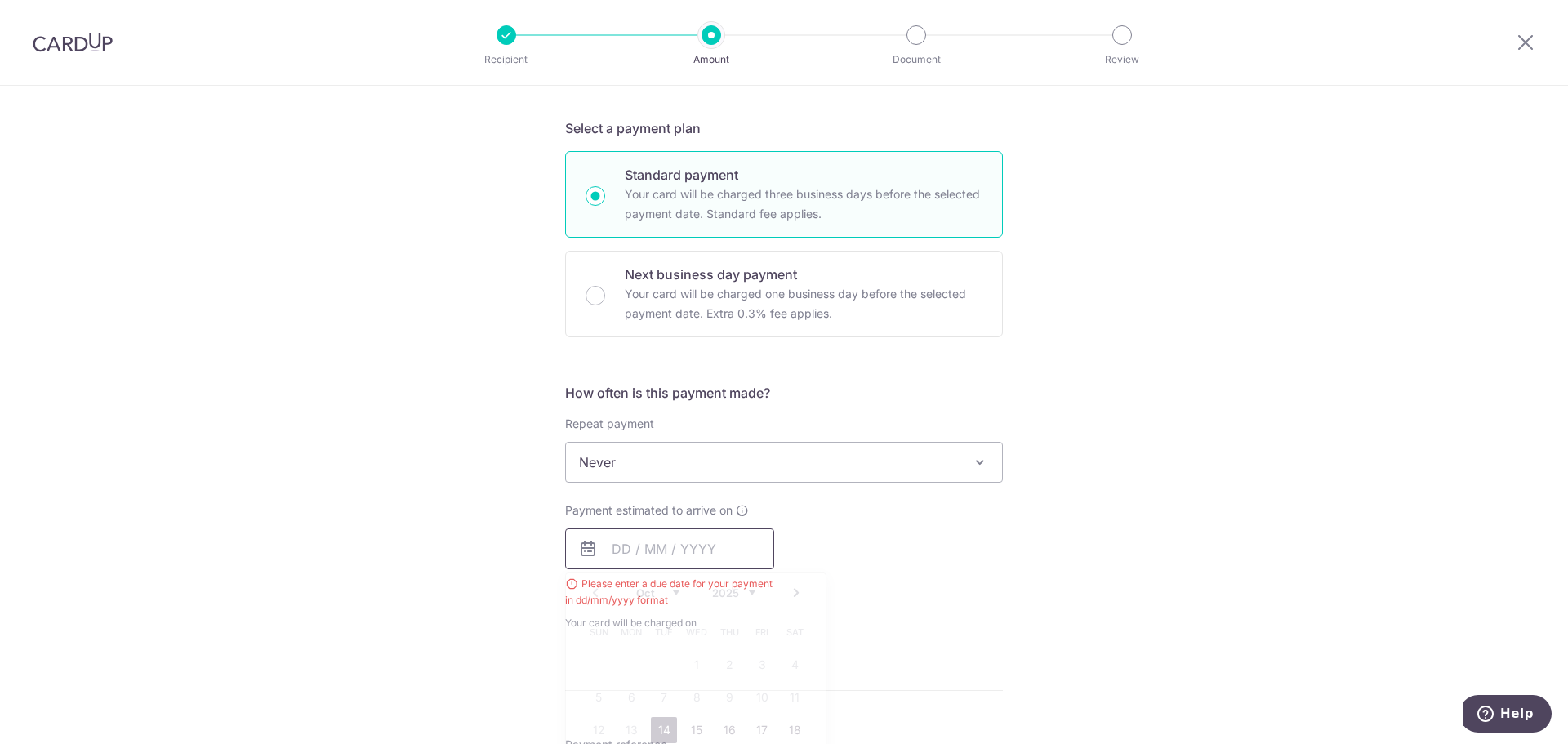
click at [637, 543] on input "text" at bounding box center [670, 549] width 209 height 41
click at [649, 715] on td "14" at bounding box center [664, 730] width 33 height 33
type input "[DATE]"
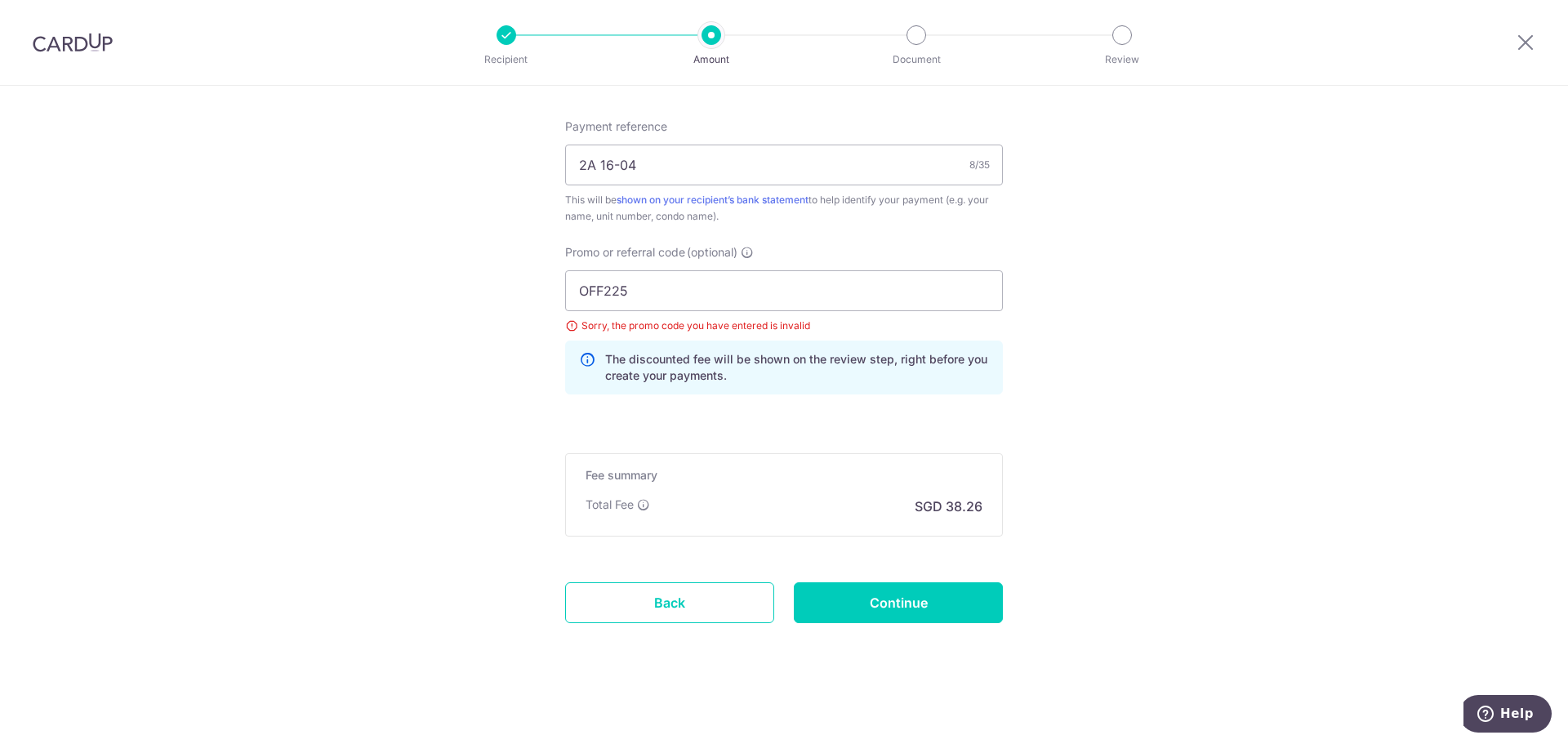
scroll to position [982, 0]
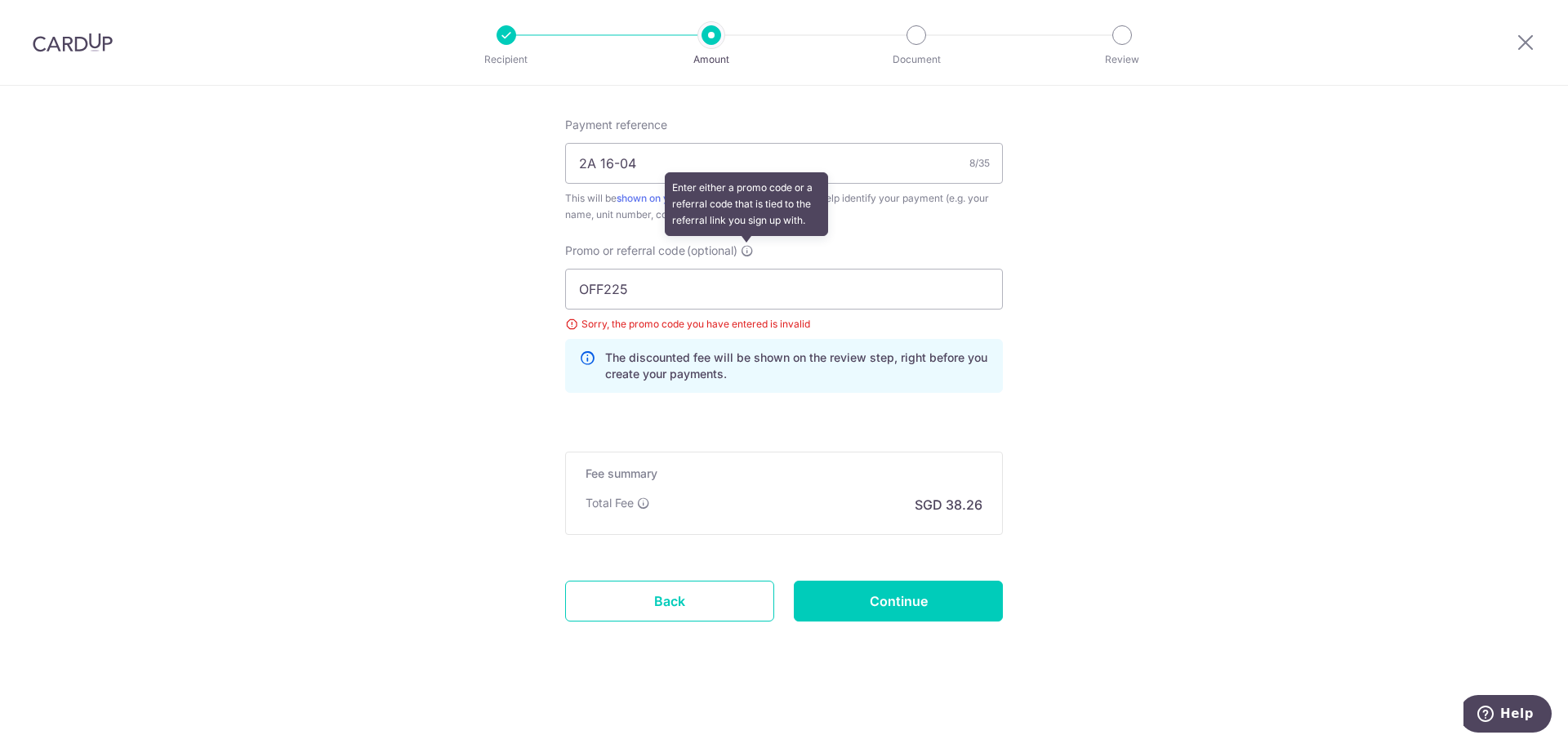
click at [742, 245] on icon at bounding box center [746, 251] width 13 height 13
click at [742, 269] on input "OFF225" at bounding box center [784, 289] width 438 height 41
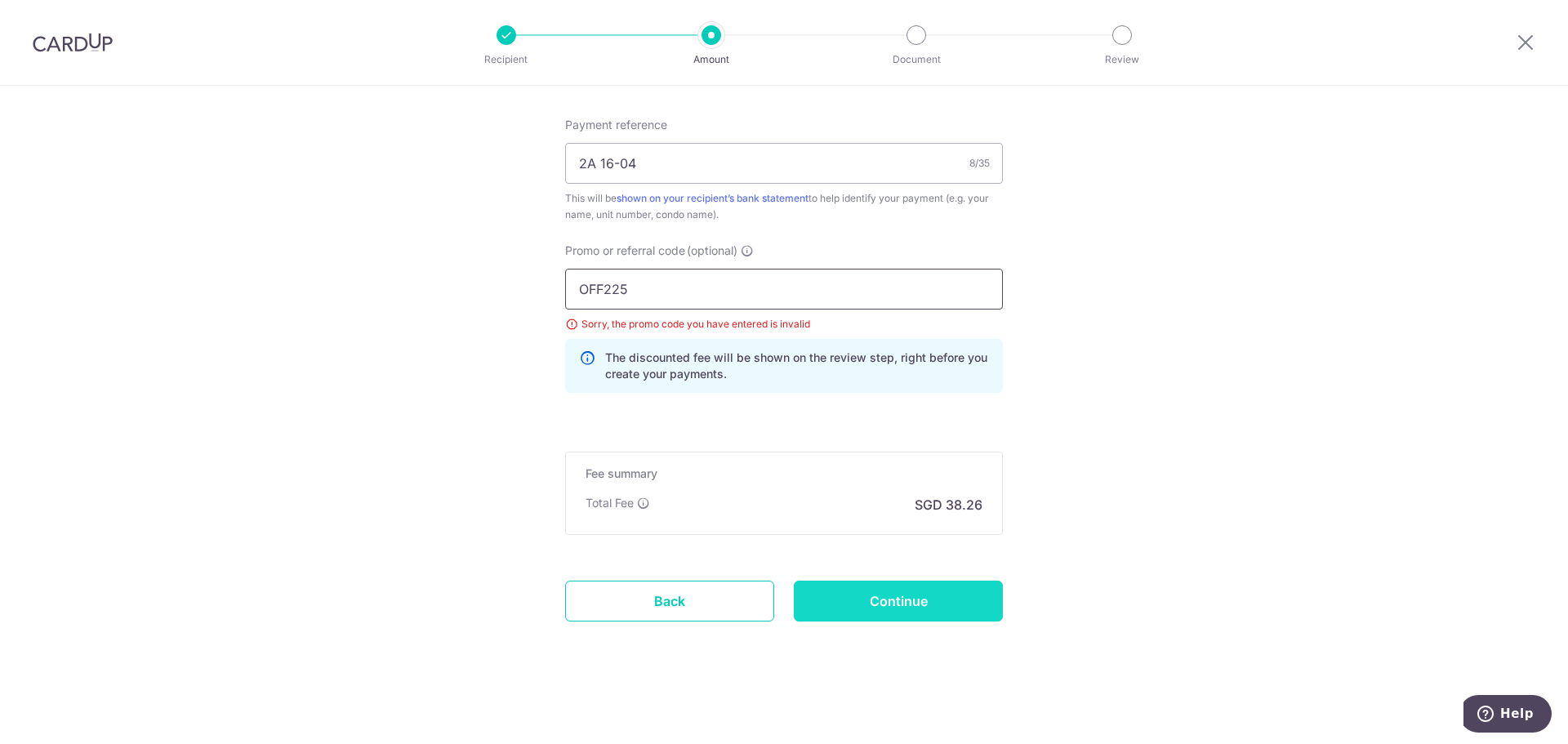
type input "OFF225"
click at [914, 605] on input "Continue" at bounding box center [898, 601] width 209 height 41
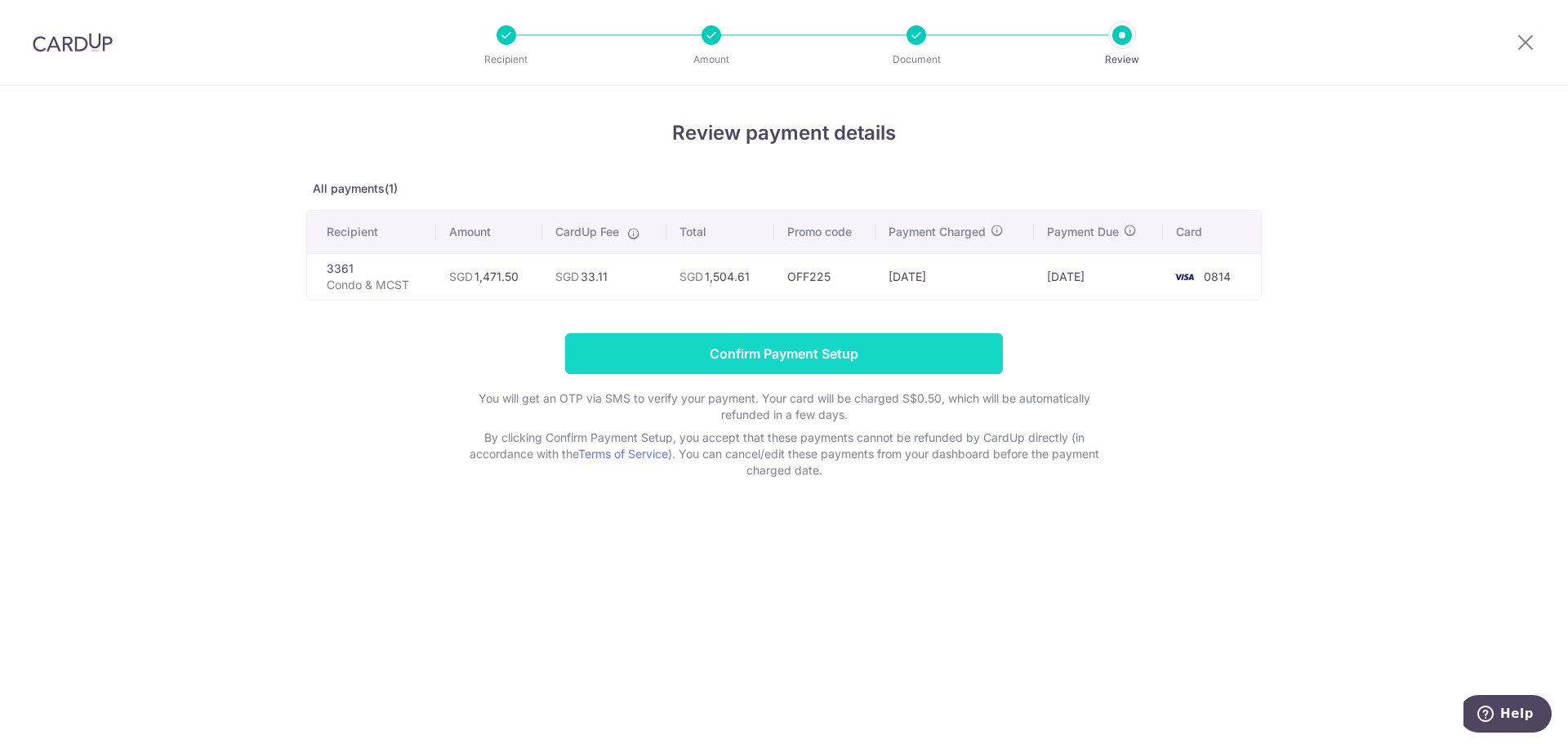
click at [772, 365] on input "Confirm Payment Setup" at bounding box center [784, 353] width 438 height 41
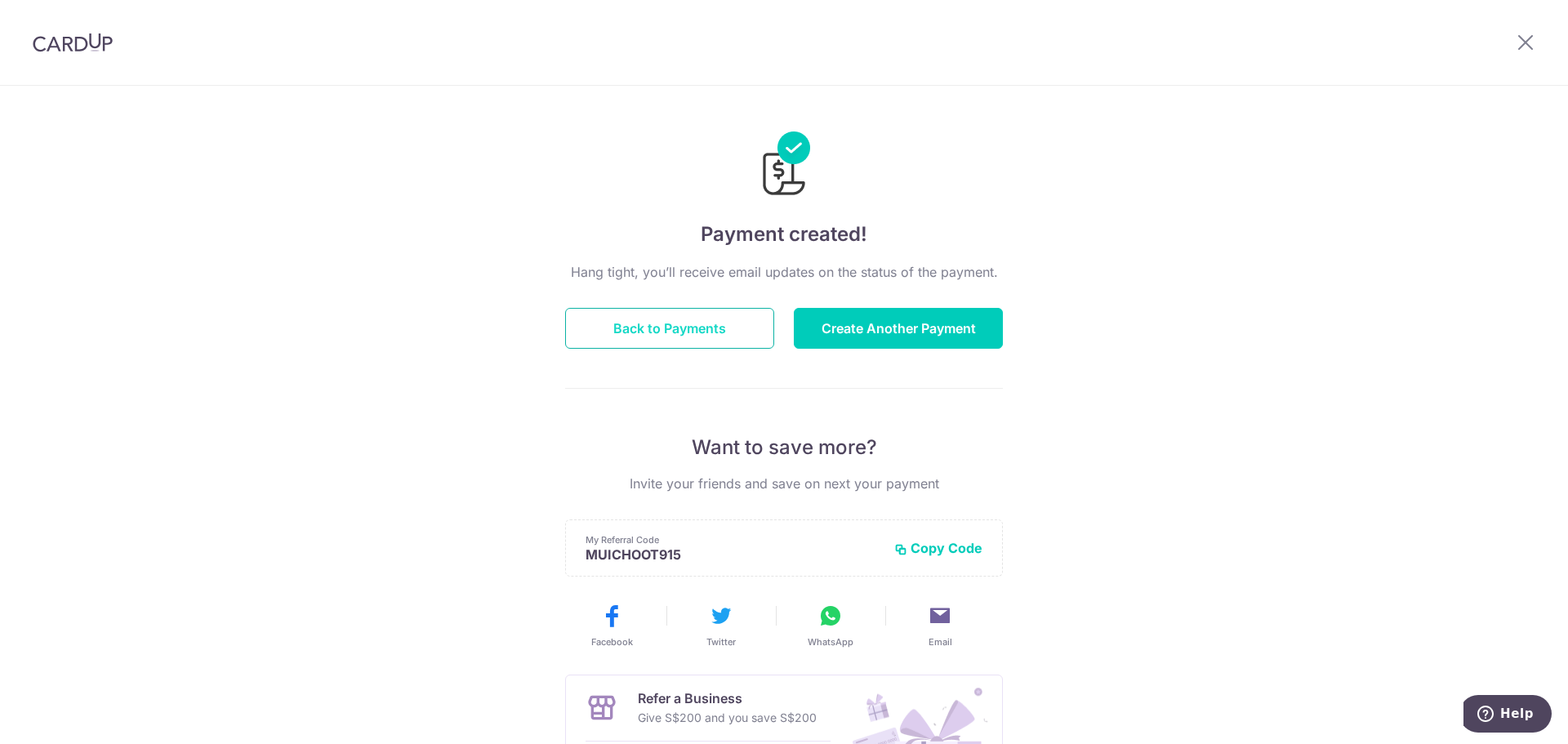
click at [718, 341] on button "Back to Payments" at bounding box center [670, 327] width 209 height 41
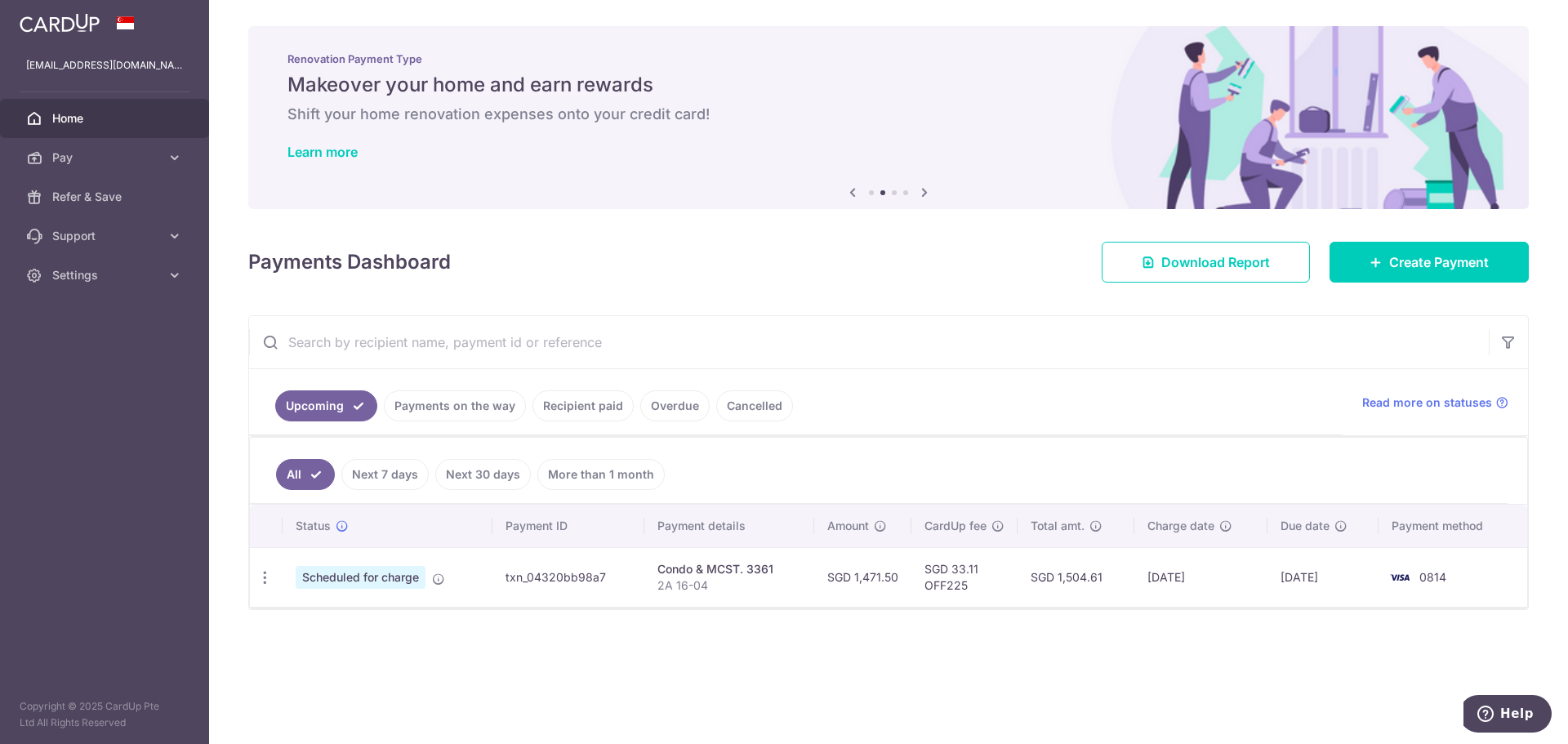
drag, startPoint x: 784, startPoint y: 342, endPoint x: 879, endPoint y: 739, distance: 408.2
click at [784, 342] on input "text" at bounding box center [868, 342] width 1240 height 52
click at [874, 628] on div "× Pause Schedule Pause all future payments in this series Pause just this one p…" at bounding box center [888, 372] width 1359 height 744
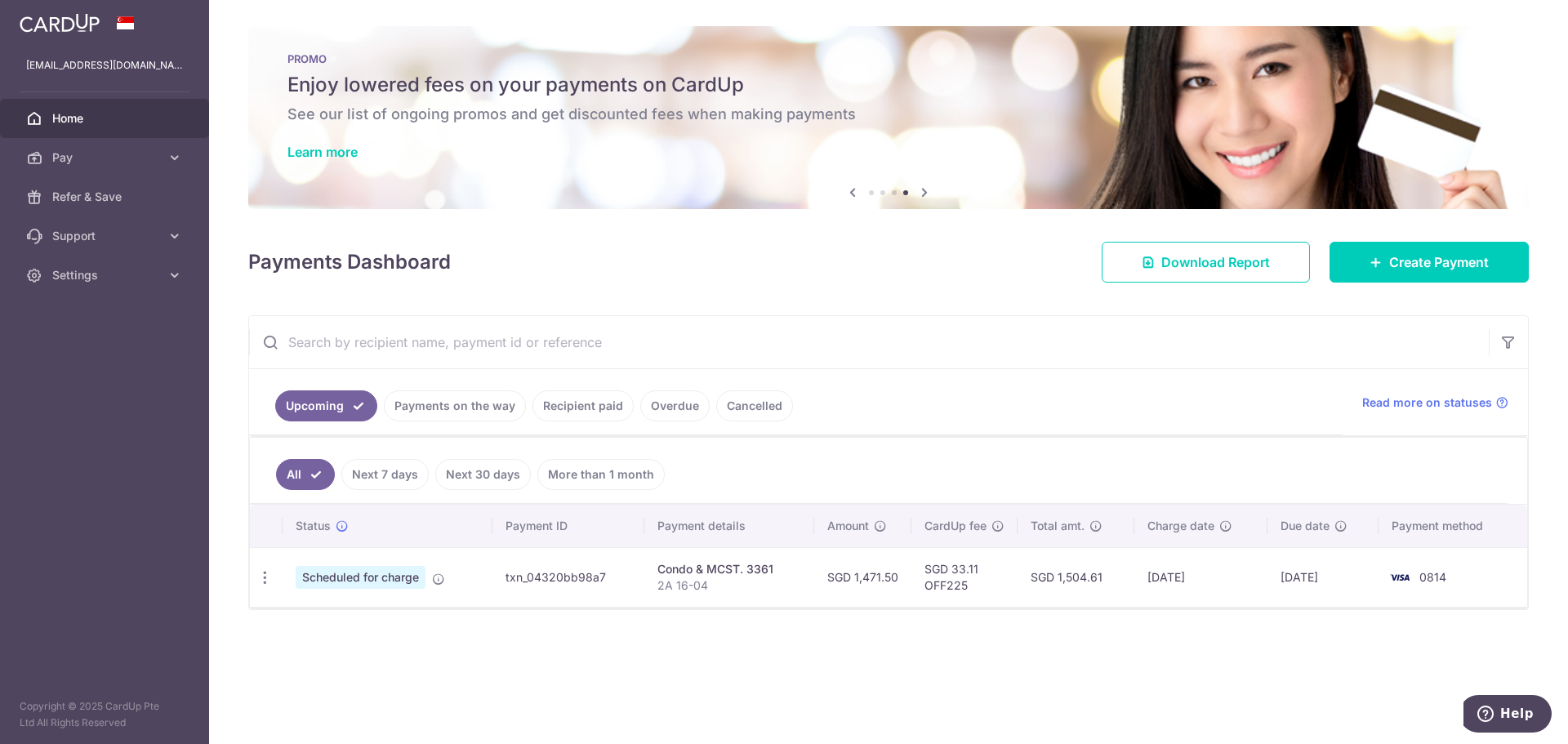
click at [727, 317] on input "text" at bounding box center [868, 342] width 1240 height 52
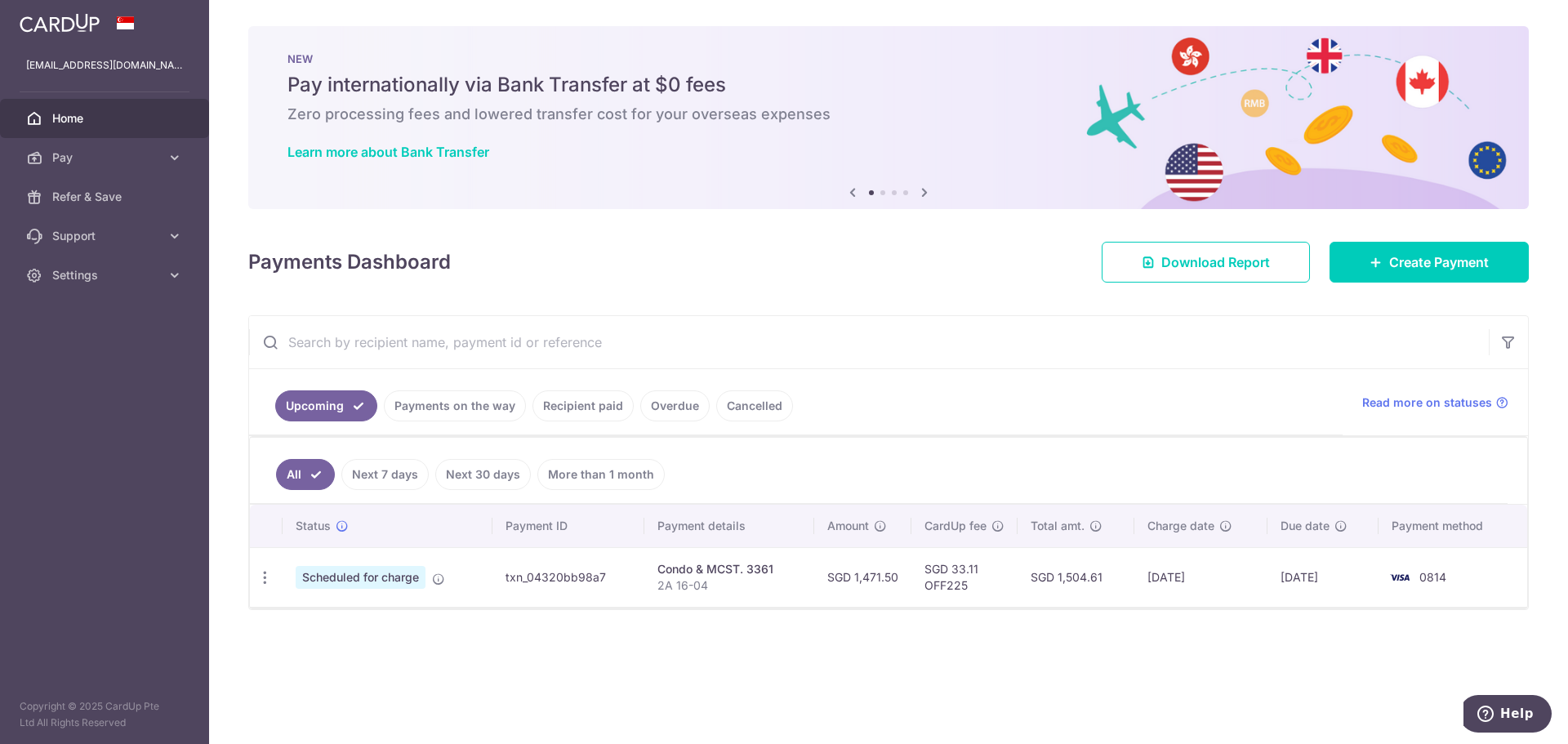
click at [1063, 692] on div "× Pause Schedule Pause all future payments in this series Pause just this one p…" at bounding box center [888, 372] width 1359 height 744
